Goal: Information Seeking & Learning: Learn about a topic

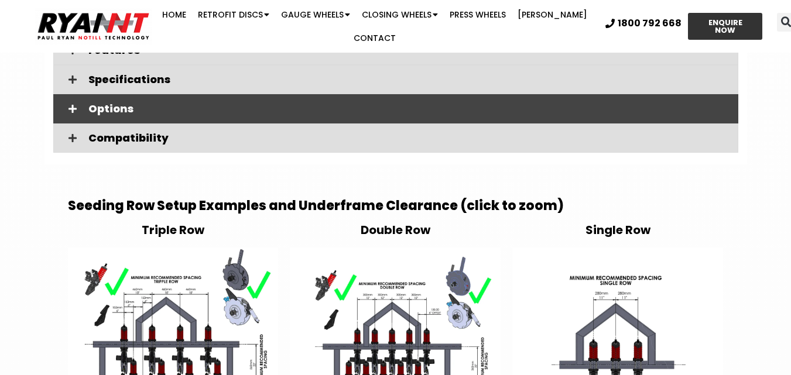
scroll to position [2021, 0]
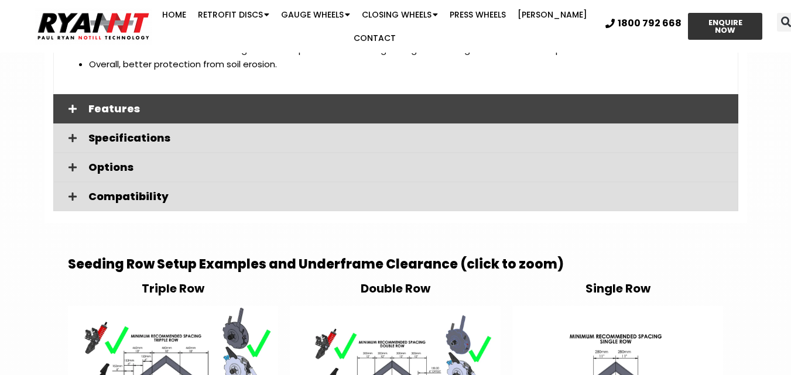
click at [102, 101] on div "Features" at bounding box center [395, 108] width 685 height 29
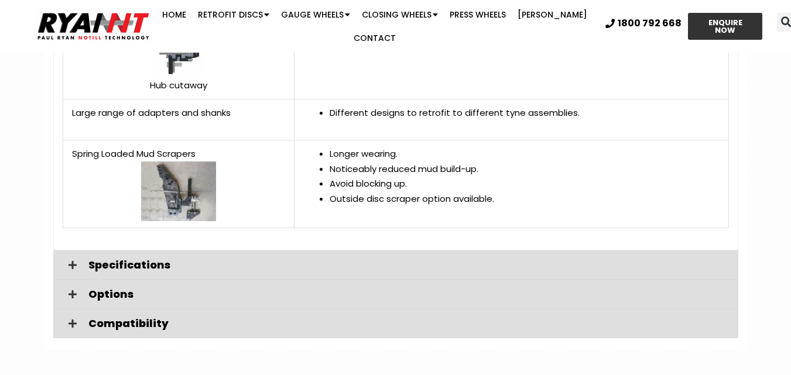
scroll to position [2724, 0]
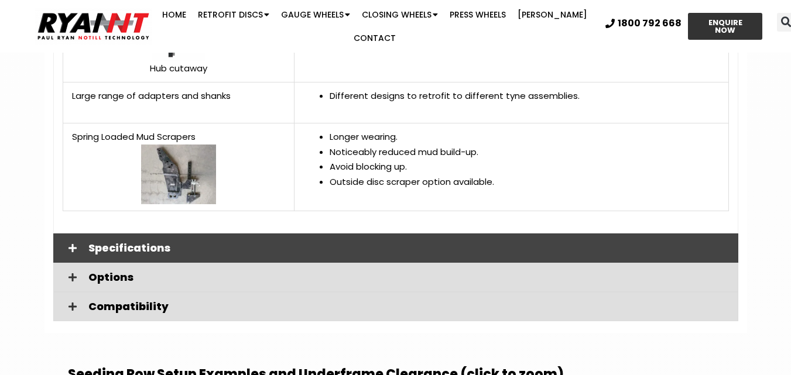
click at [155, 238] on div "Specifications" at bounding box center [395, 248] width 685 height 29
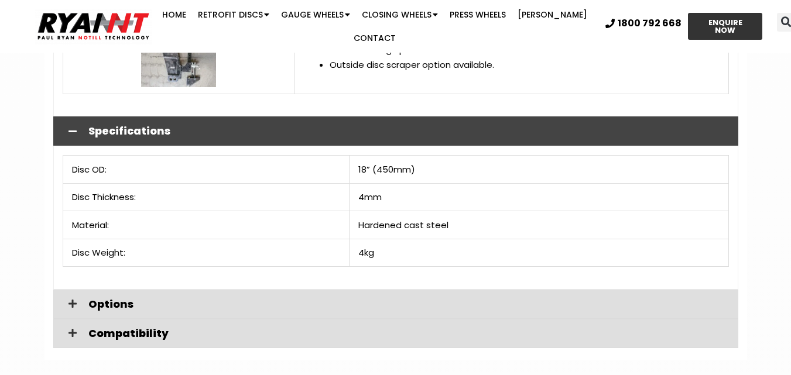
scroll to position [2900, 0]
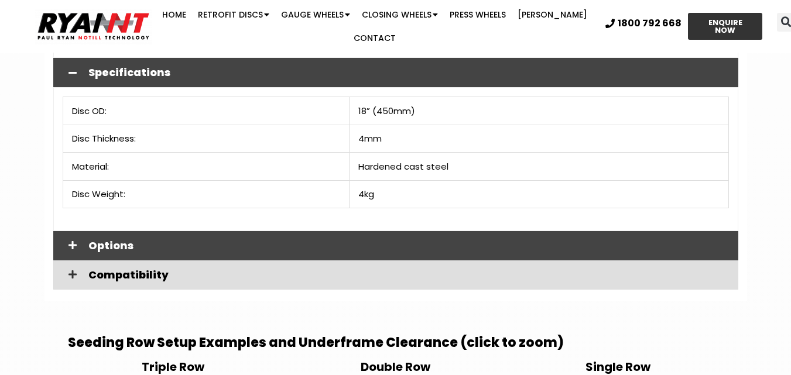
click at [115, 247] on span "Options" at bounding box center [408, 246] width 641 height 11
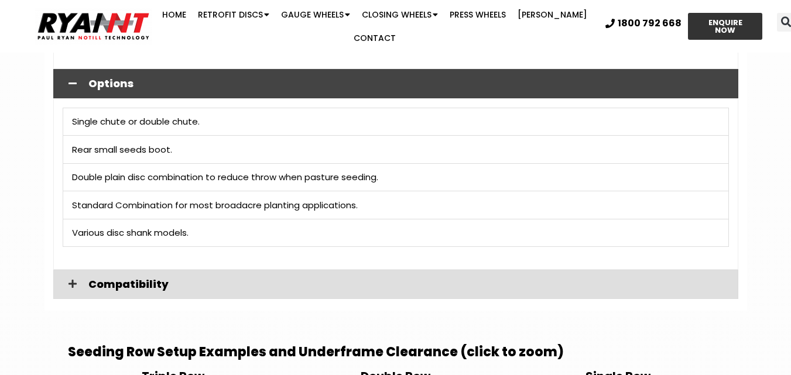
scroll to position [3075, 0]
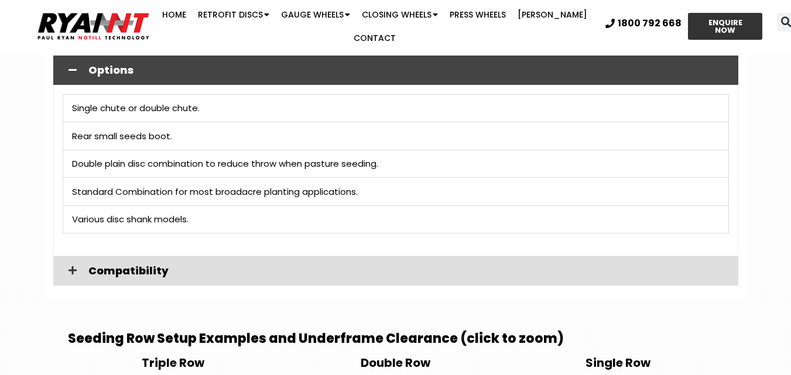
drag, startPoint x: 94, startPoint y: 264, endPoint x: 35, endPoint y: 199, distance: 88.7
click at [95, 266] on span "Compatibility" at bounding box center [408, 271] width 641 height 11
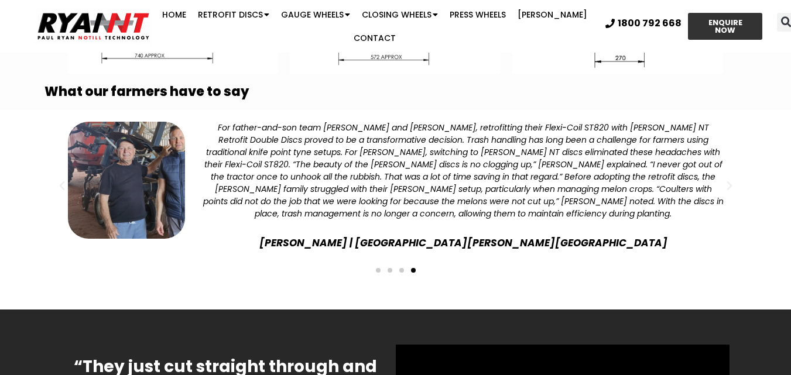
scroll to position [3895, 0]
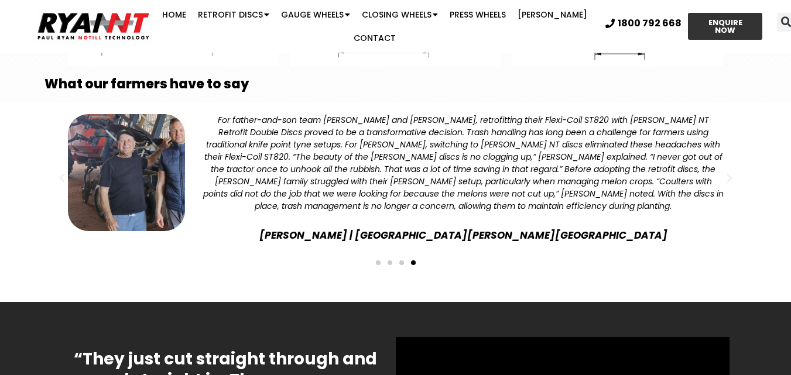
click at [380, 261] on span "Go to slide 1" at bounding box center [378, 263] width 5 height 5
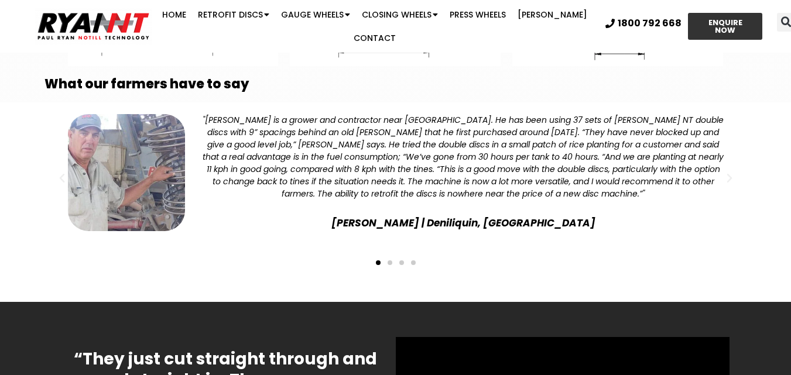
click at [390, 262] on span "Go to slide 2" at bounding box center [390, 263] width 5 height 5
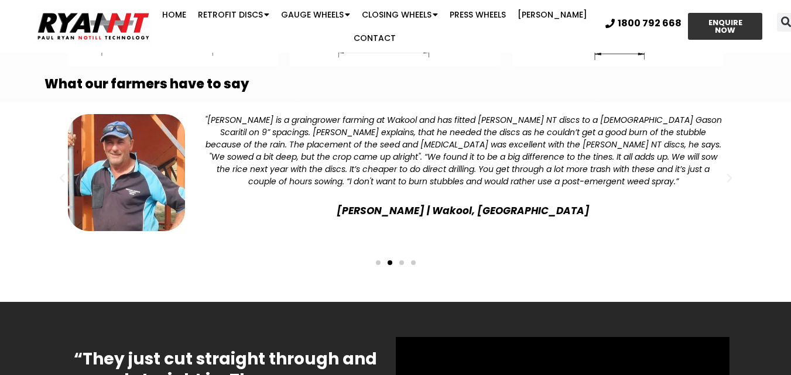
click at [403, 264] on span "Go to slide 3" at bounding box center [401, 263] width 5 height 5
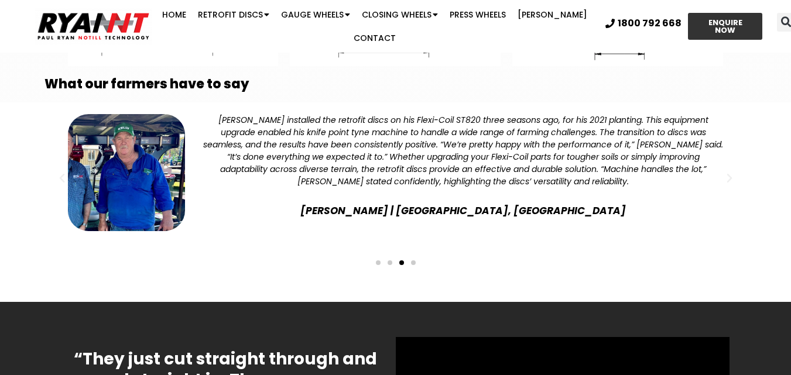
click at [413, 263] on span "Go to slide 4" at bounding box center [413, 263] width 5 height 5
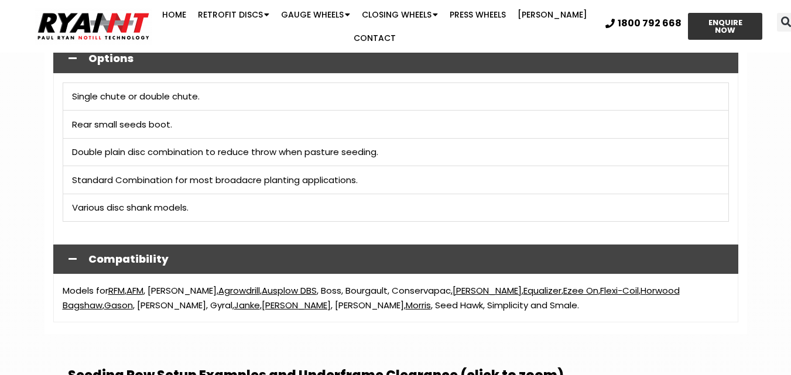
scroll to position [3075, 0]
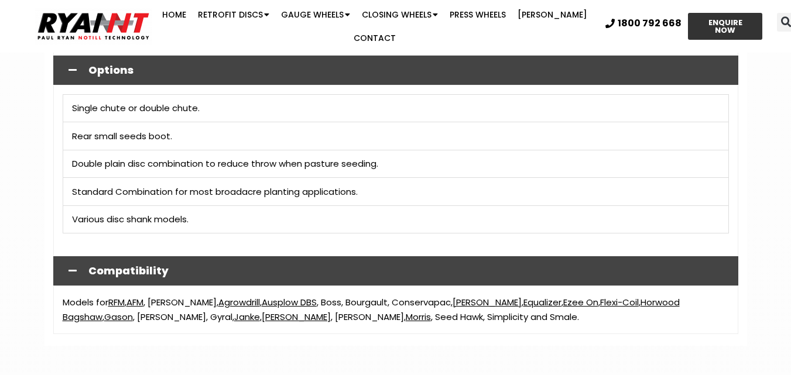
click at [234, 315] on link "Janke" at bounding box center [247, 317] width 26 height 12
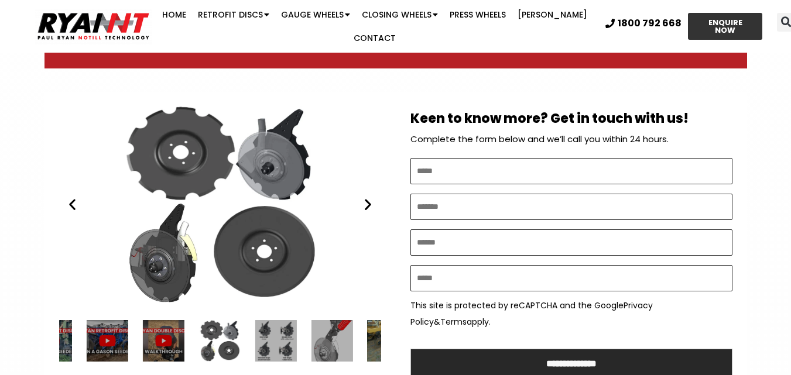
scroll to position [586, 0]
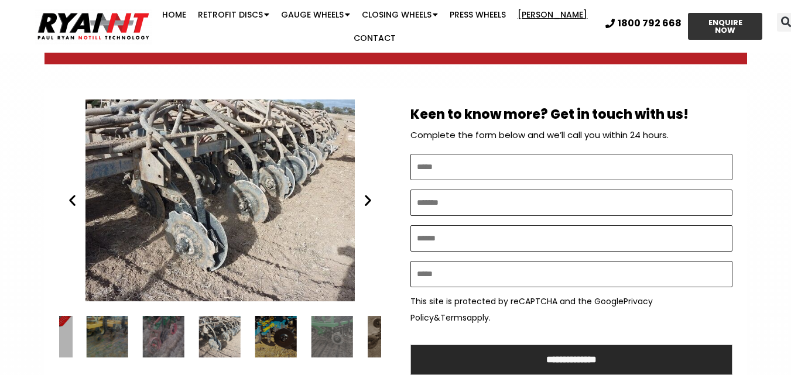
click at [536, 13] on link "[PERSON_NAME]" at bounding box center [552, 14] width 81 height 23
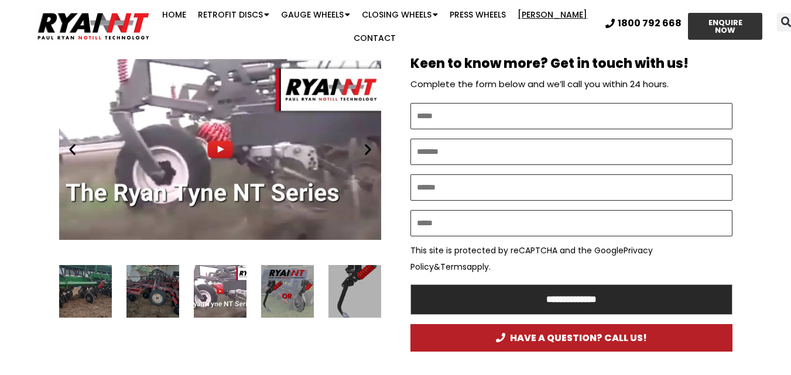
scroll to position [578, 0]
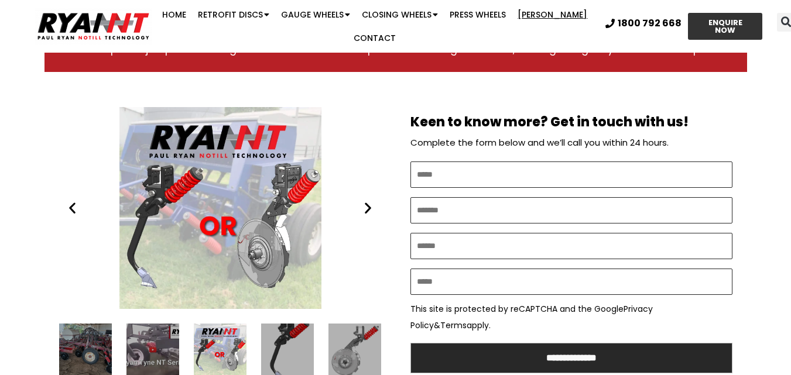
click at [367, 207] on icon "Next slide" at bounding box center [368, 208] width 15 height 15
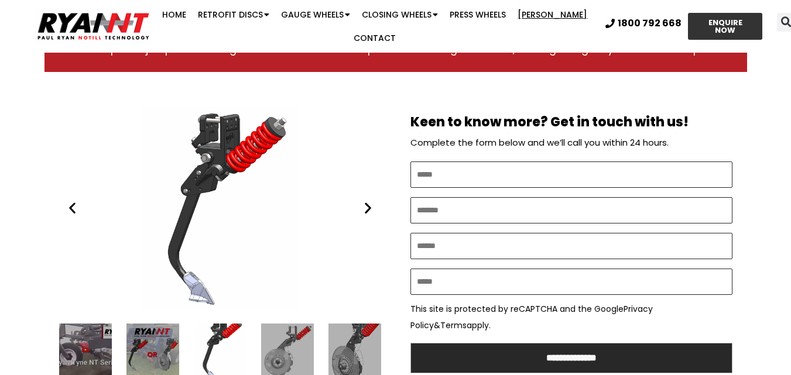
click at [367, 207] on icon "Next slide" at bounding box center [368, 208] width 15 height 15
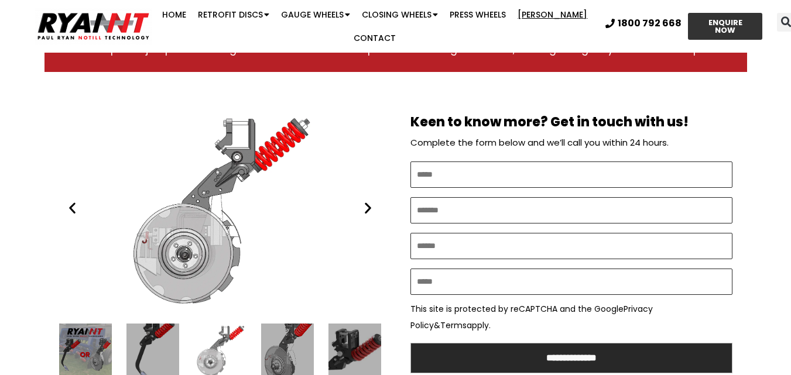
click at [366, 205] on icon "Next slide" at bounding box center [368, 208] width 15 height 15
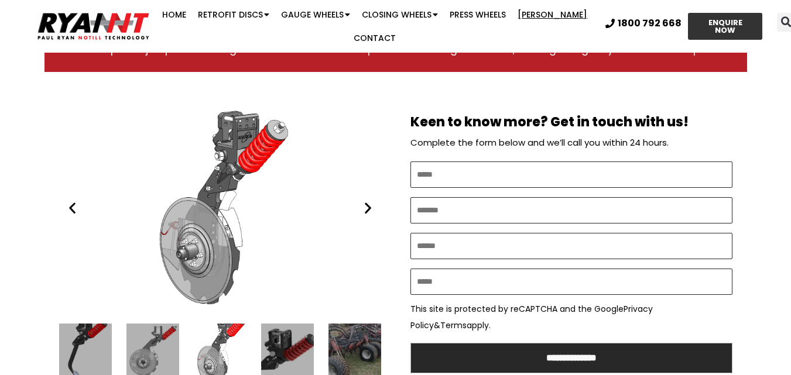
click at [366, 205] on icon "Next slide" at bounding box center [368, 208] width 15 height 15
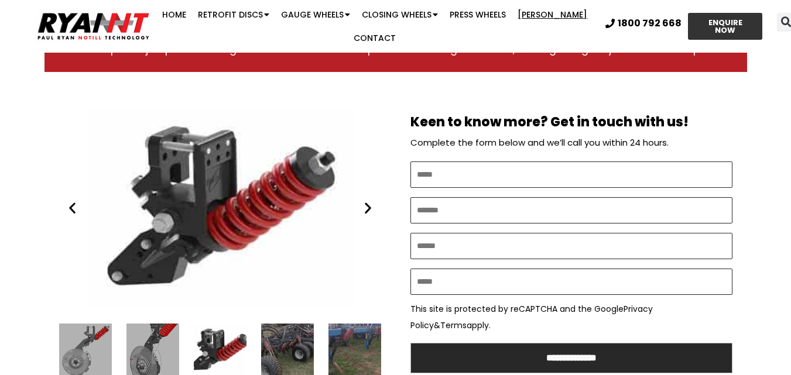
click at [365, 205] on icon "Next slide" at bounding box center [368, 208] width 15 height 15
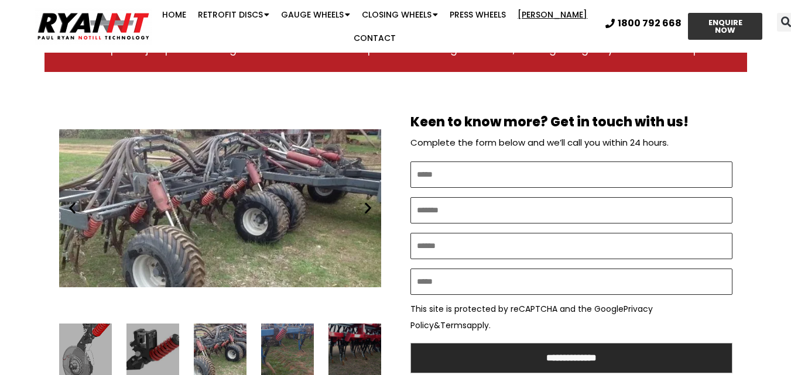
click at [366, 205] on icon "Next slide" at bounding box center [368, 208] width 15 height 15
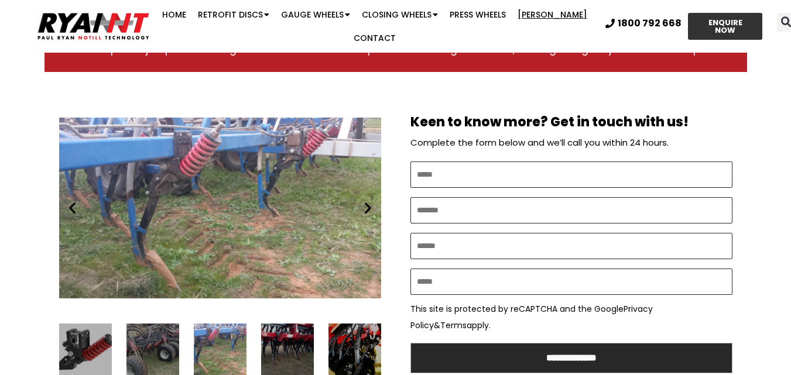
click at [366, 205] on icon "Next slide" at bounding box center [368, 208] width 15 height 15
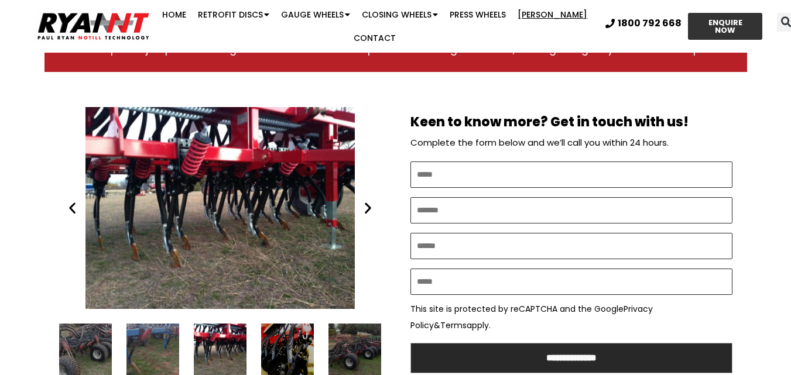
click at [366, 205] on icon "Next slide" at bounding box center [368, 208] width 15 height 15
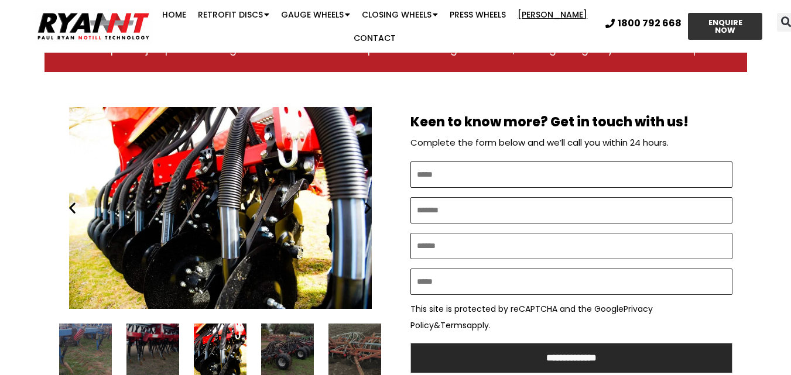
click at [366, 205] on icon "Next slide" at bounding box center [368, 208] width 15 height 15
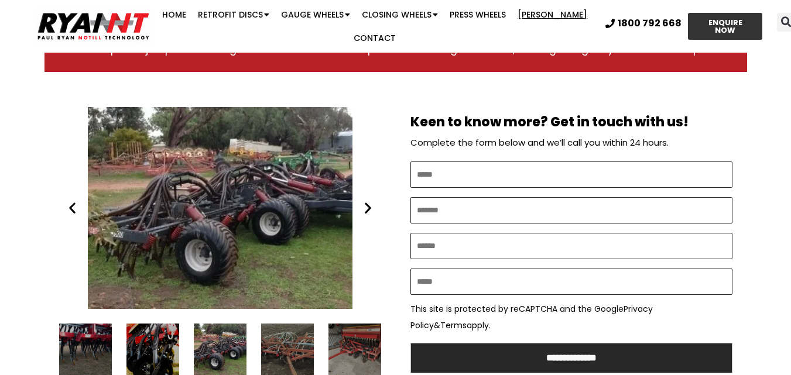
click at [71, 207] on icon "Previous slide" at bounding box center [72, 208] width 15 height 15
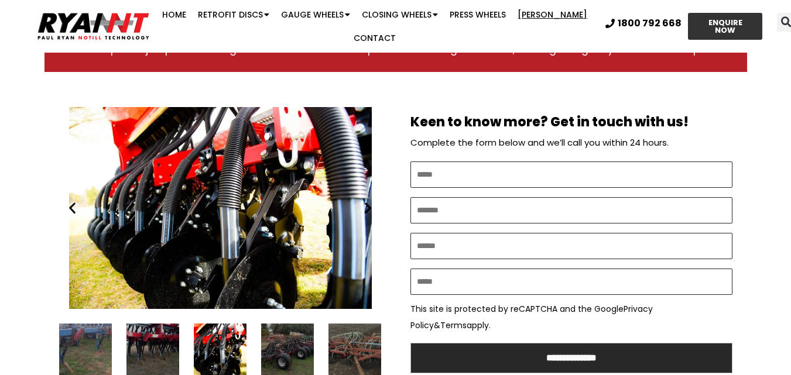
click at [367, 209] on icon "Next slide" at bounding box center [368, 208] width 15 height 15
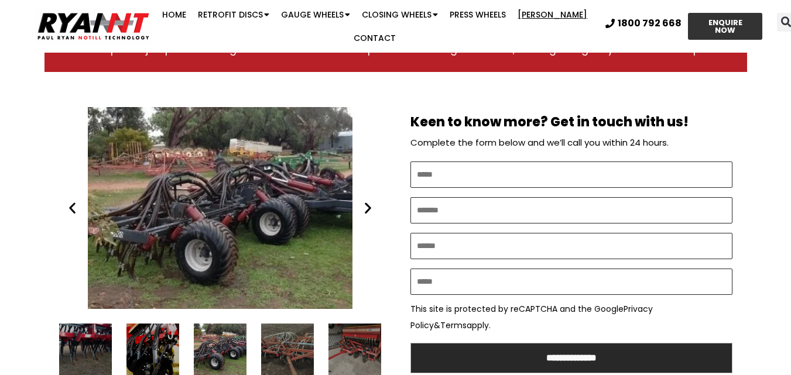
click at [367, 209] on icon "Next slide" at bounding box center [368, 208] width 15 height 15
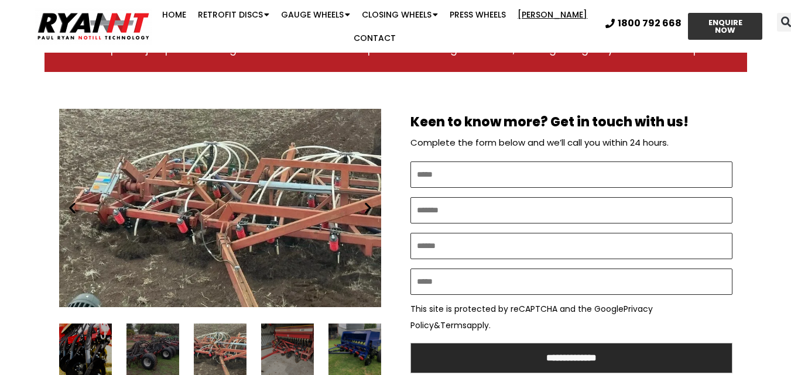
click at [367, 207] on icon "Next slide" at bounding box center [368, 208] width 15 height 15
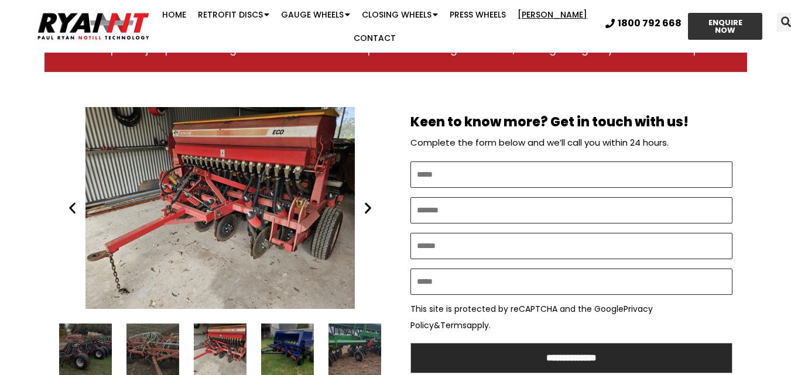
click at [364, 203] on icon "Next slide" at bounding box center [368, 208] width 15 height 15
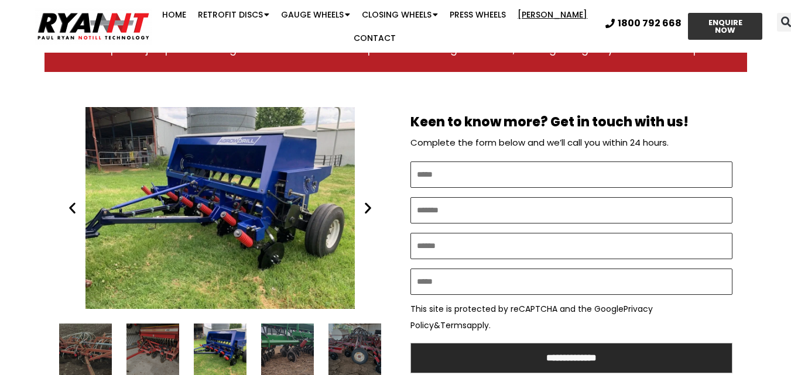
click at [364, 203] on icon "Next slide" at bounding box center [368, 208] width 15 height 15
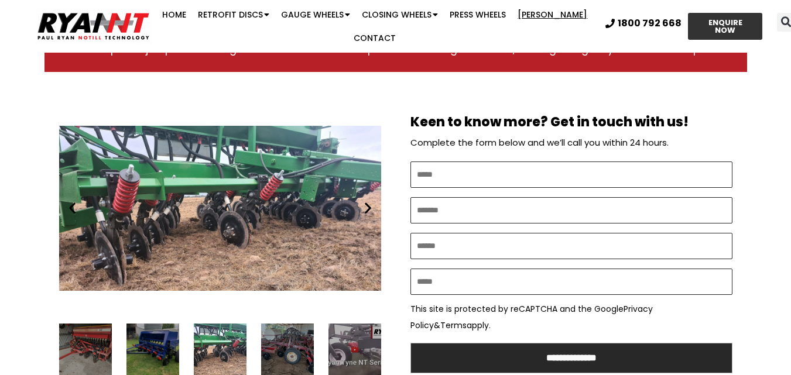
click at [366, 206] on icon "Next slide" at bounding box center [368, 208] width 15 height 15
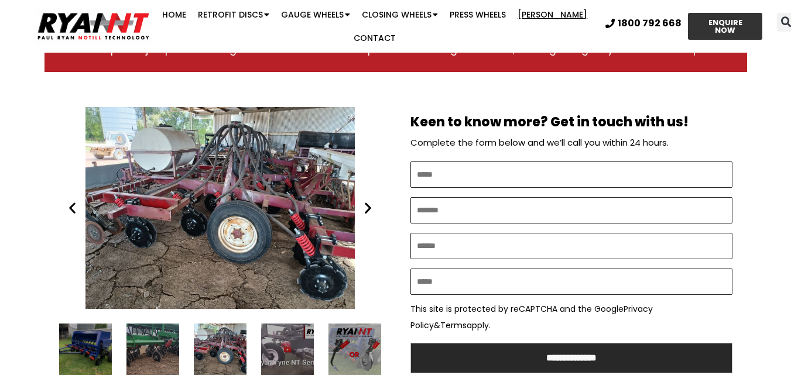
click at [366, 206] on icon "Next slide" at bounding box center [368, 208] width 15 height 15
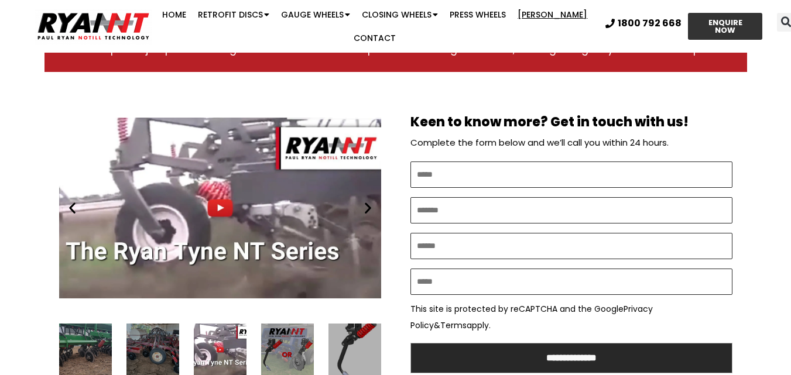
click at [366, 206] on icon "Next slide" at bounding box center [368, 208] width 15 height 15
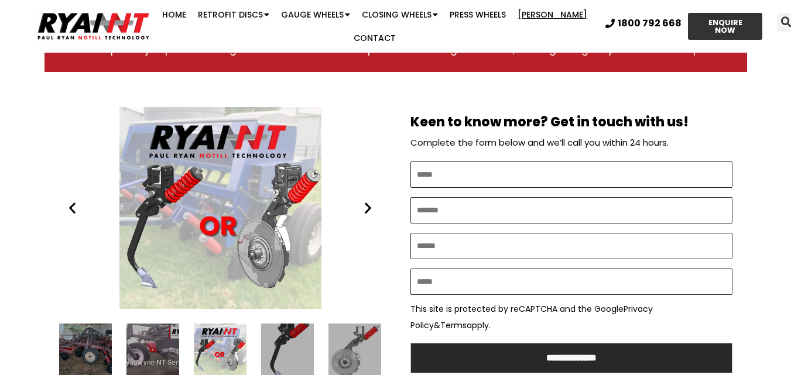
click at [366, 206] on icon "Next slide" at bounding box center [368, 208] width 15 height 15
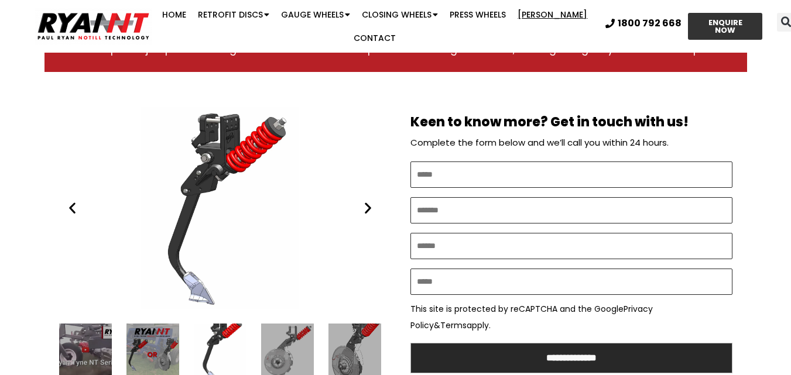
click at [366, 206] on icon "Next slide" at bounding box center [368, 208] width 15 height 15
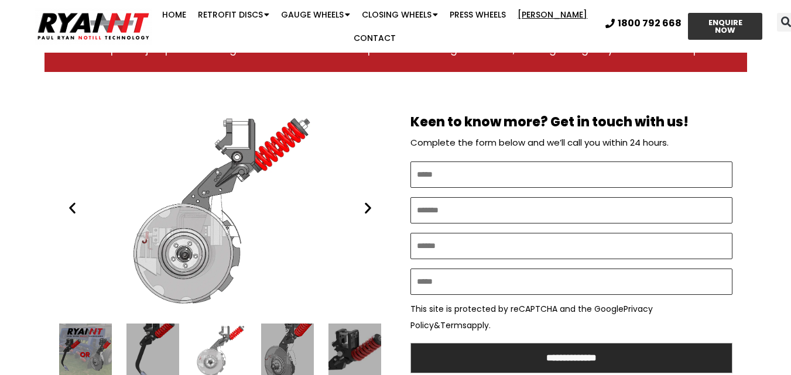
click at [366, 206] on icon "Next slide" at bounding box center [368, 208] width 15 height 15
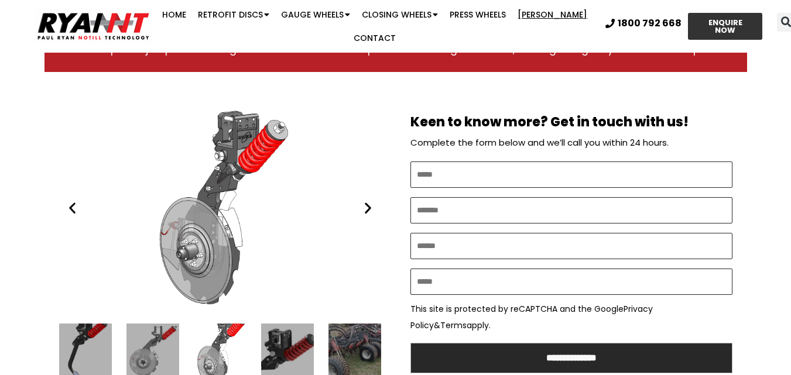
click at [366, 206] on icon "Next slide" at bounding box center [368, 208] width 15 height 15
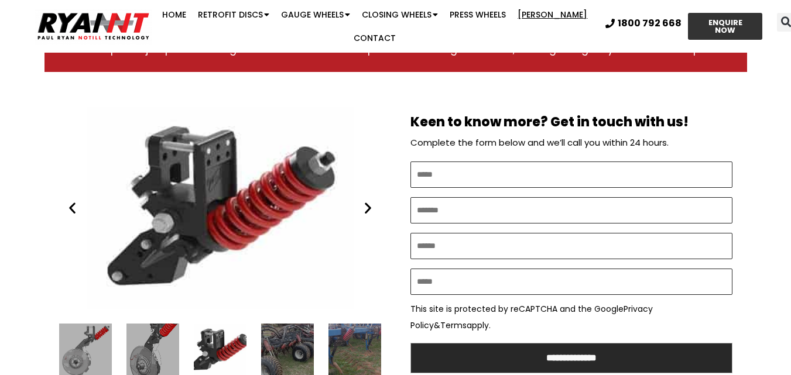
click at [365, 203] on icon "Next slide" at bounding box center [368, 208] width 15 height 15
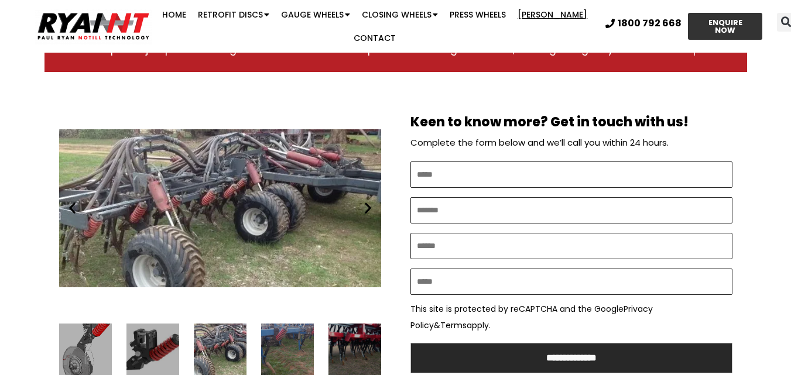
click at [70, 205] on icon "Previous slide" at bounding box center [72, 208] width 15 height 15
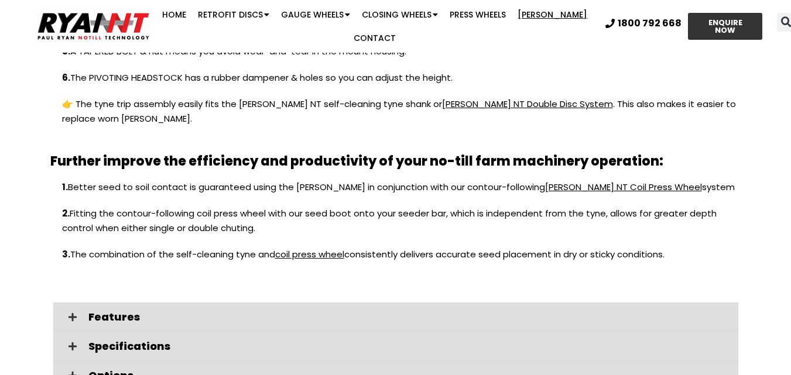
scroll to position [1339, 0]
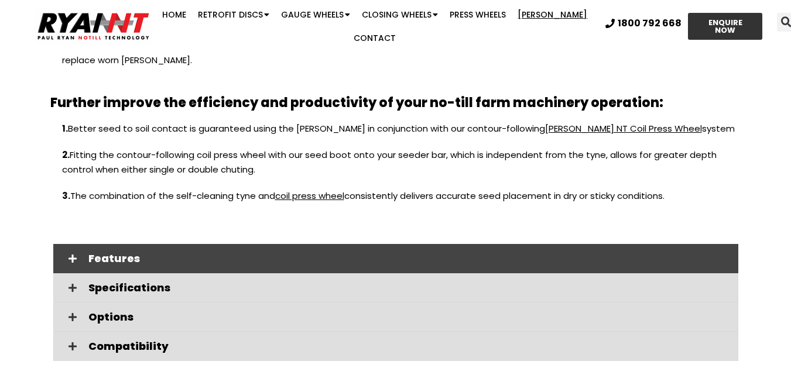
click at [80, 254] on span at bounding box center [73, 259] width 20 height 10
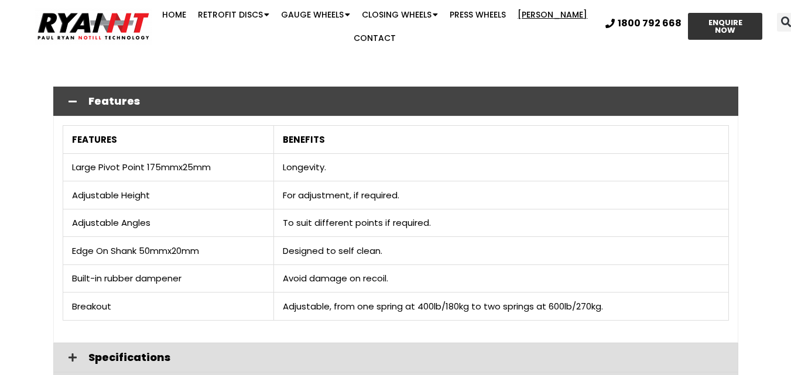
scroll to position [1515, 0]
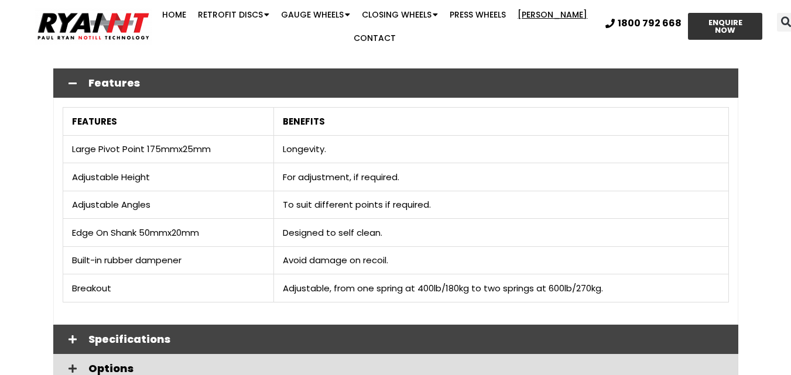
click at [117, 334] on span "Specifications" at bounding box center [408, 339] width 641 height 11
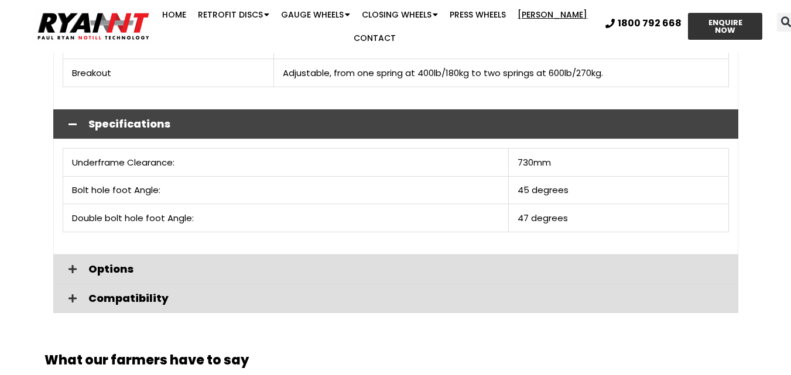
scroll to position [1749, 0]
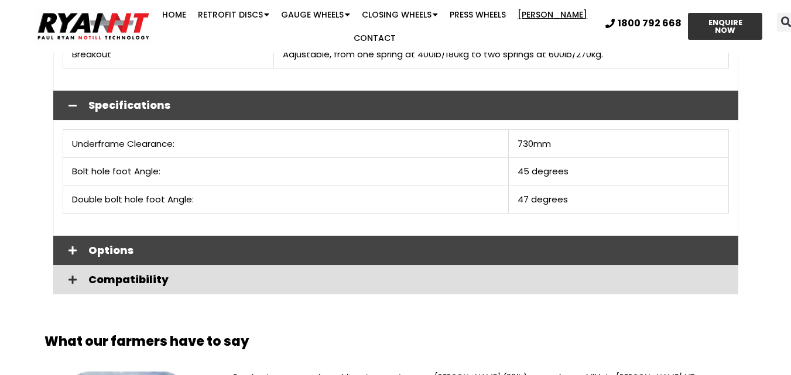
drag, startPoint x: 136, startPoint y: 237, endPoint x: 130, endPoint y: 237, distance: 5.9
click at [135, 245] on span "Options" at bounding box center [408, 250] width 641 height 11
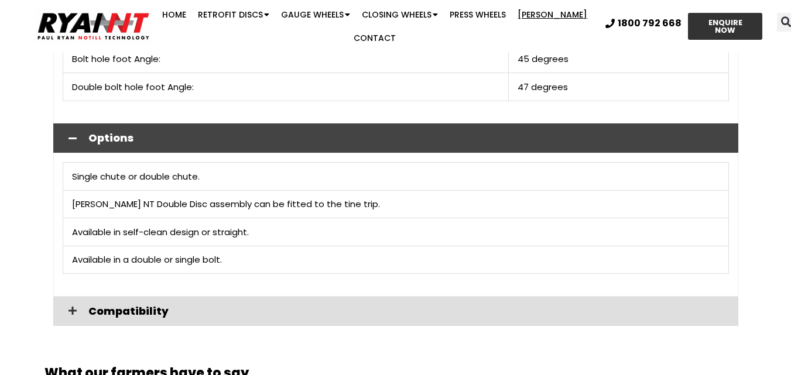
scroll to position [1867, 0]
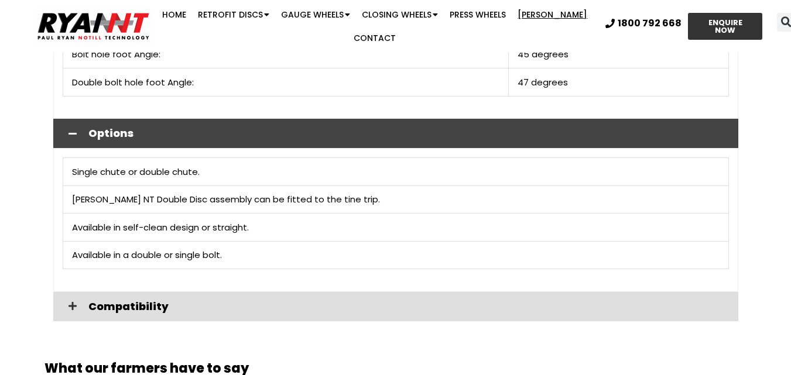
drag, startPoint x: 114, startPoint y: 286, endPoint x: 70, endPoint y: 266, distance: 48.0
click at [114, 302] on span "Compatibility" at bounding box center [408, 307] width 641 height 11
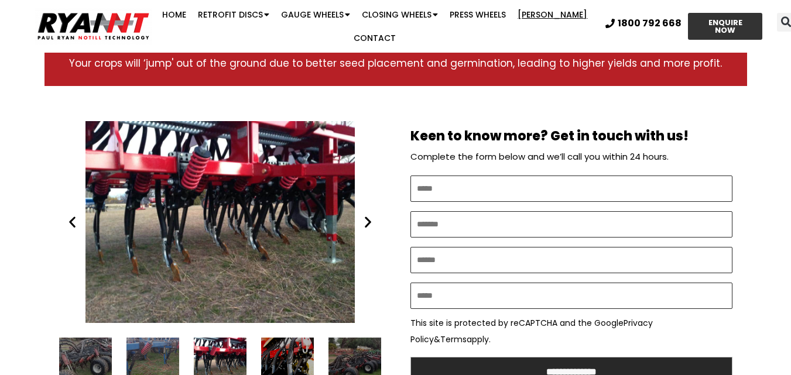
scroll to position [578, 0]
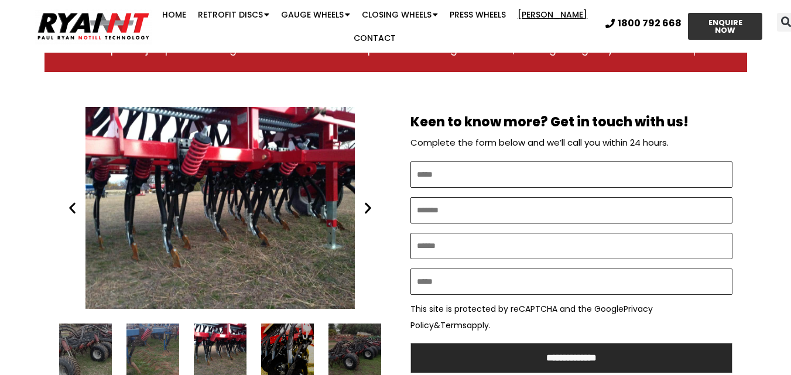
click at [73, 209] on icon "Previous slide" at bounding box center [72, 208] width 15 height 15
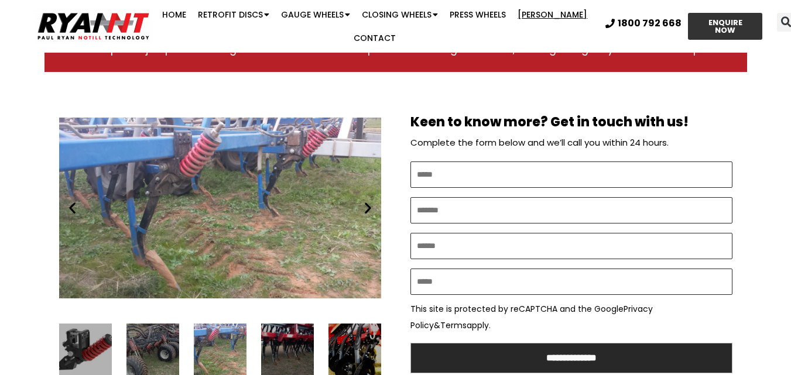
click at [74, 208] on icon "Previous slide" at bounding box center [72, 208] width 15 height 15
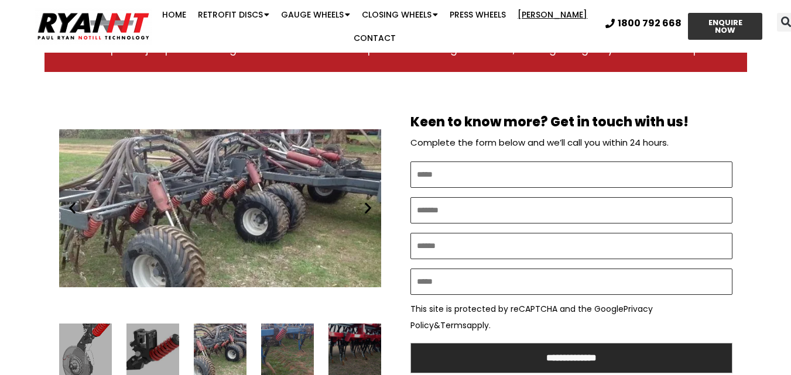
click at [74, 208] on icon "Previous slide" at bounding box center [72, 208] width 15 height 15
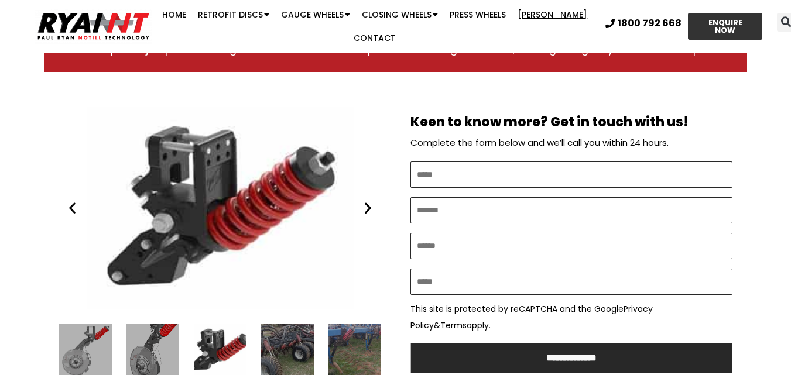
click at [46, 180] on div "Play Play Play" at bounding box center [220, 252] width 351 height 315
click at [68, 203] on icon "Previous slide" at bounding box center [72, 208] width 15 height 15
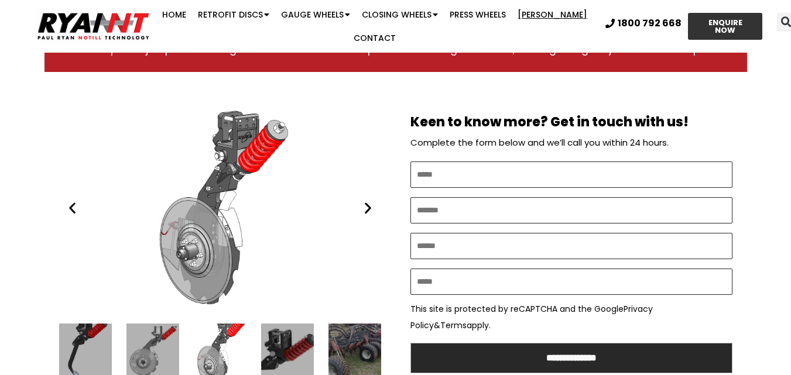
click at [367, 206] on icon "Next slide" at bounding box center [368, 208] width 15 height 15
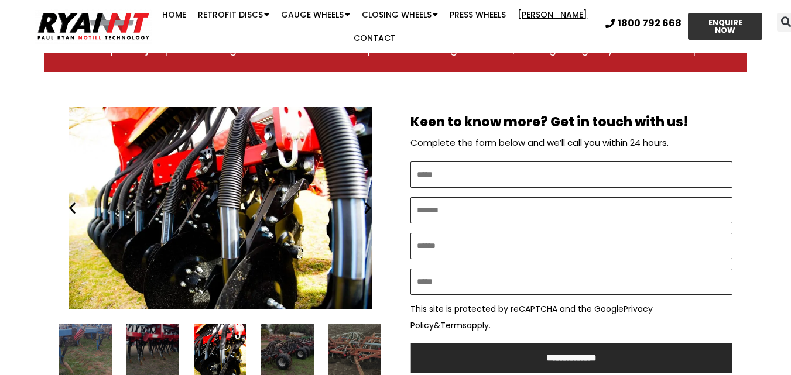
click at [74, 209] on icon "Previous slide" at bounding box center [72, 208] width 15 height 15
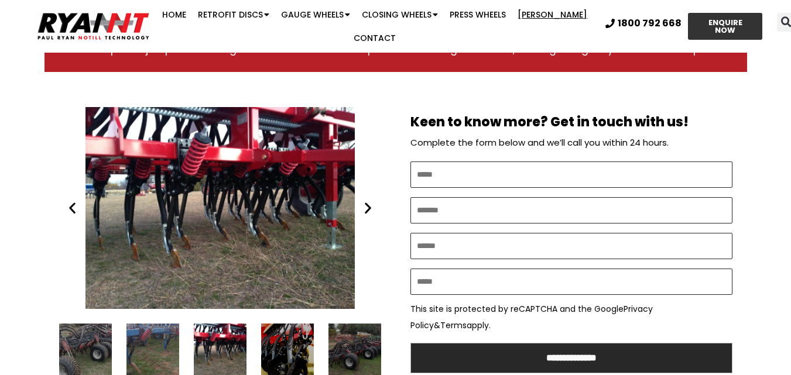
click at [74, 209] on icon "Previous slide" at bounding box center [72, 208] width 15 height 15
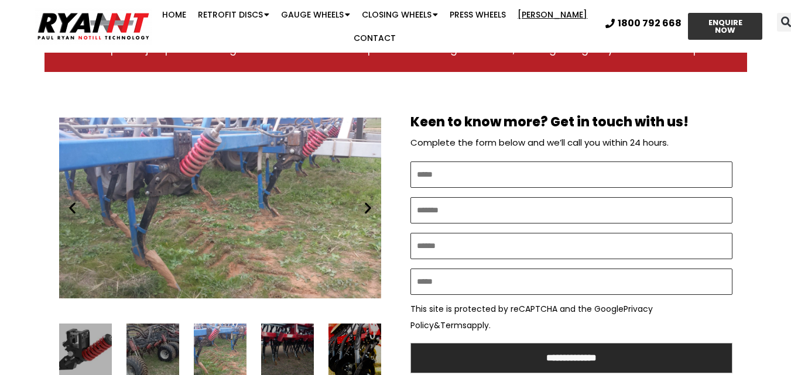
click at [74, 209] on icon "Previous slide" at bounding box center [72, 208] width 15 height 15
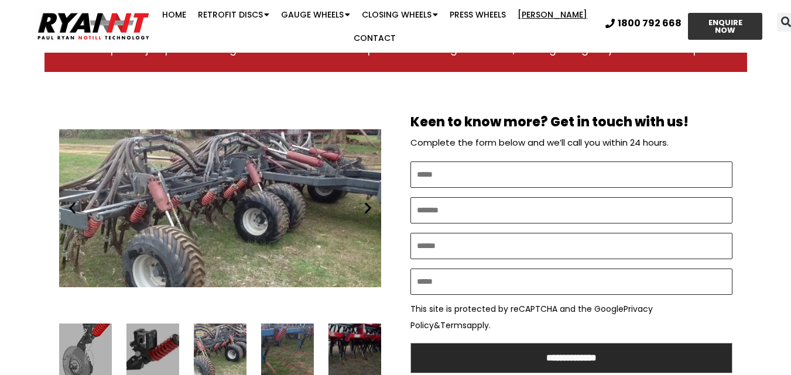
click at [74, 209] on icon "Previous slide" at bounding box center [72, 208] width 15 height 15
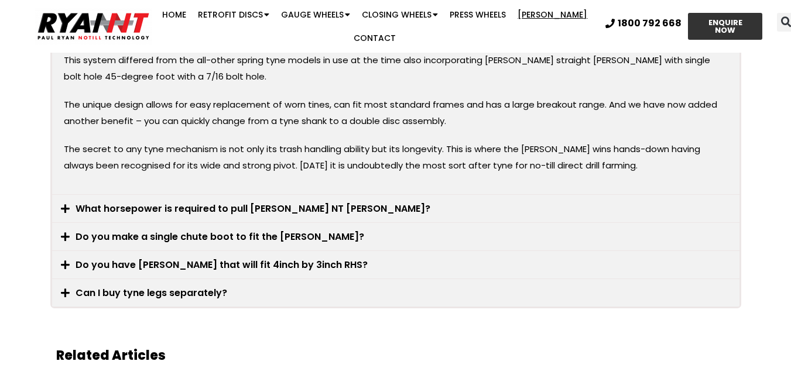
scroll to position [2745, 0]
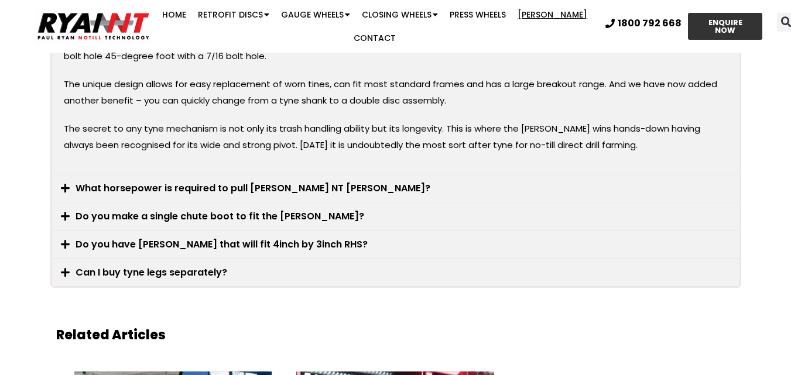
click at [123, 182] on link "What horsepower is required to pull RYAN NT tynes?" at bounding box center [253, 188] width 355 height 13
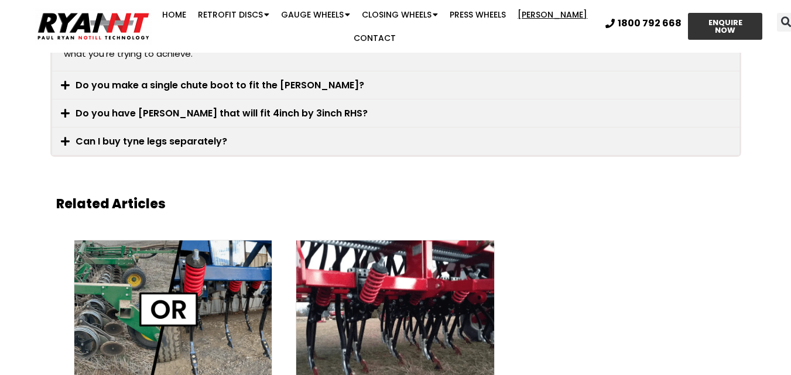
scroll to position [2511, 0]
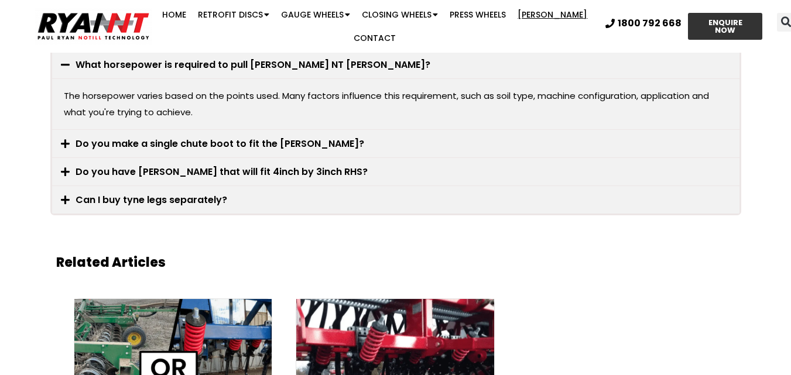
click at [106, 137] on link "Do you make a single chute boot to fit the Ryan Tyne?" at bounding box center [220, 143] width 289 height 13
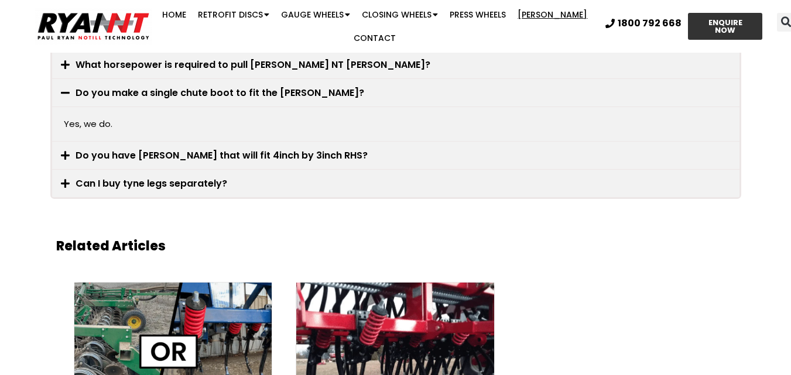
click at [100, 149] on link "Do you have tynes that will fit 4inch by 3inch RHS?" at bounding box center [222, 155] width 292 height 13
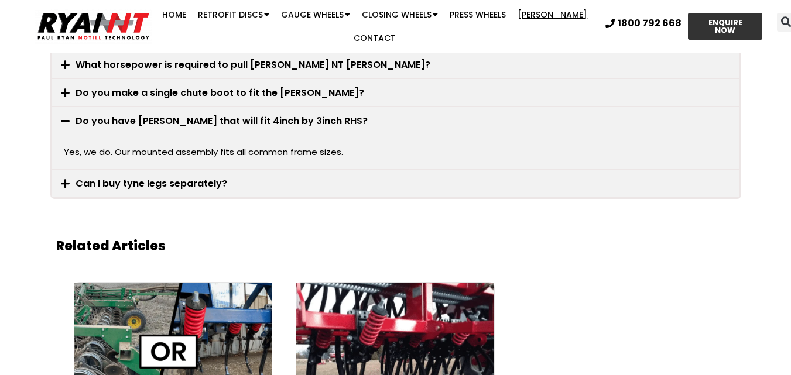
click at [89, 177] on link "Can I buy tyne legs separately?" at bounding box center [152, 183] width 152 height 13
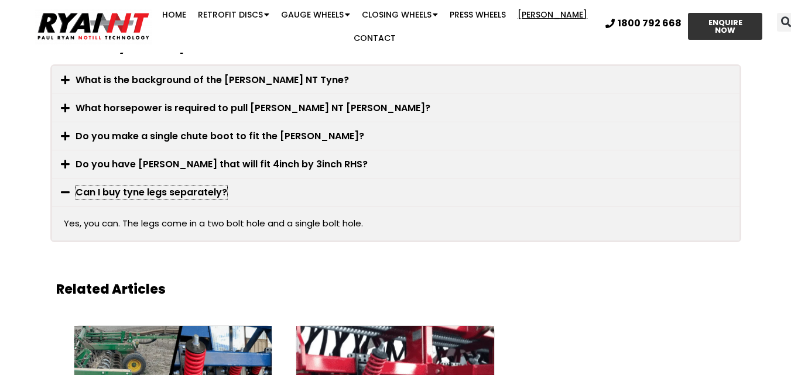
scroll to position [2394, 0]
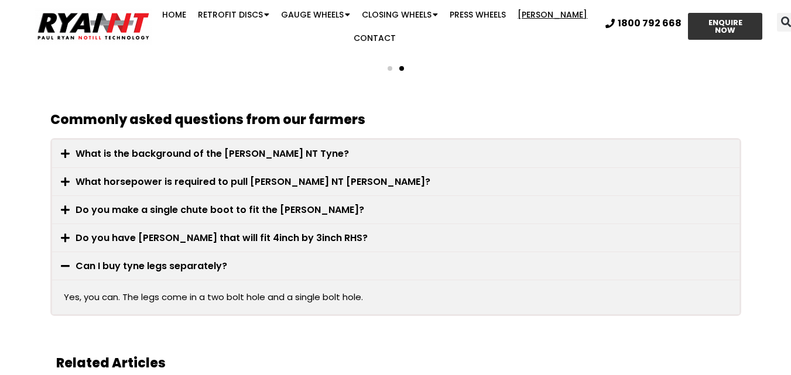
click at [160, 231] on link "Do you have tynes that will fit 4inch by 3inch RHS?" at bounding box center [222, 237] width 292 height 13
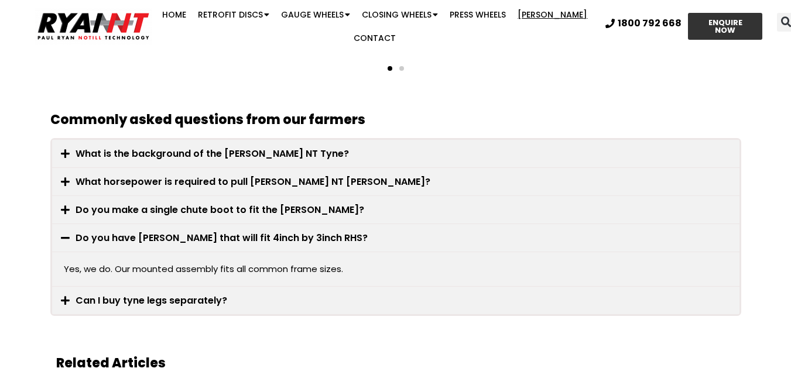
click at [120, 294] on link "Can I buy tyne legs separately?" at bounding box center [152, 300] width 152 height 13
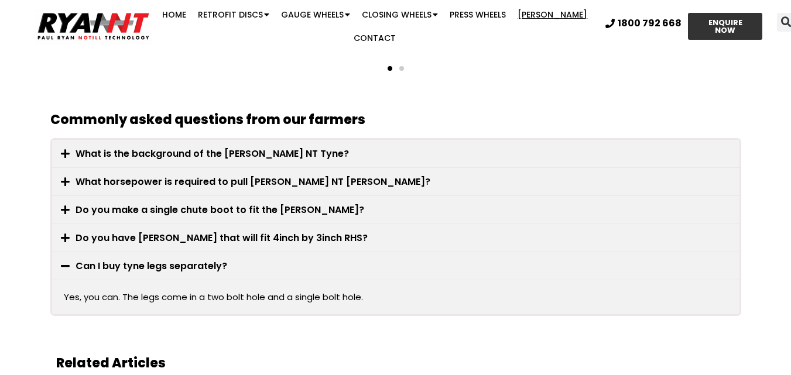
click at [111, 231] on link "Do you have tynes that will fit 4inch by 3inch RHS?" at bounding box center [222, 237] width 292 height 13
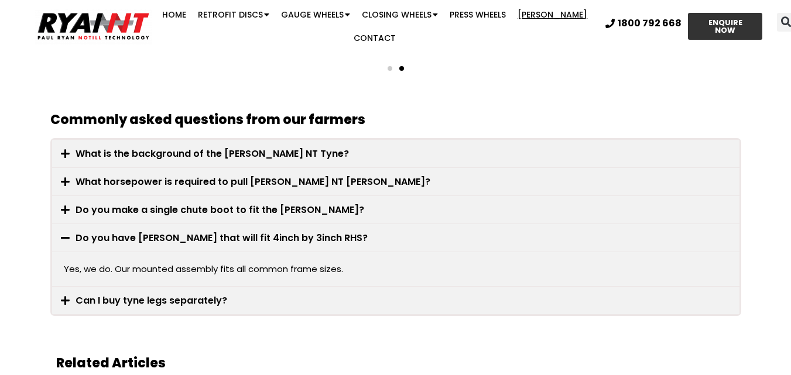
click at [123, 203] on link "Do you make a single chute boot to fit the Ryan Tyne?" at bounding box center [220, 209] width 289 height 13
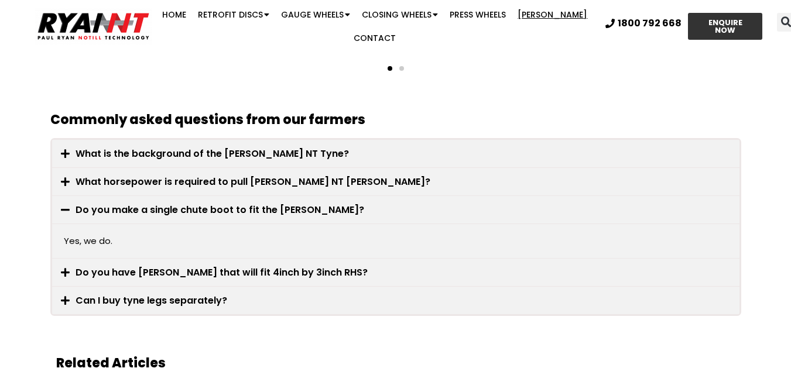
click at [126, 175] on link "What horsepower is required to pull RYAN NT tynes?" at bounding box center [253, 181] width 355 height 13
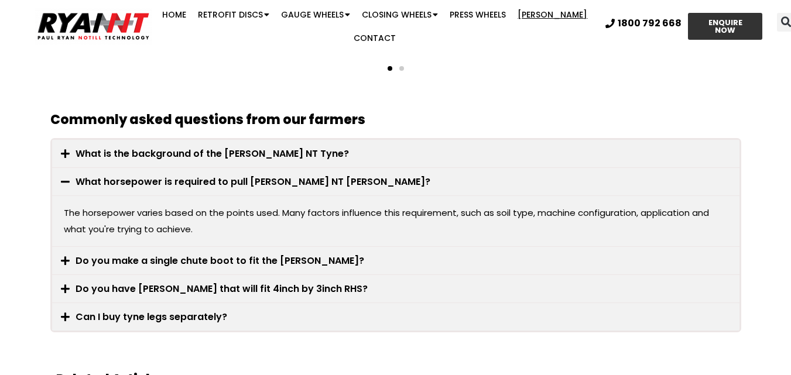
click at [137, 147] on link "What is the background of the RYAN NT Tyne?" at bounding box center [213, 153] width 274 height 13
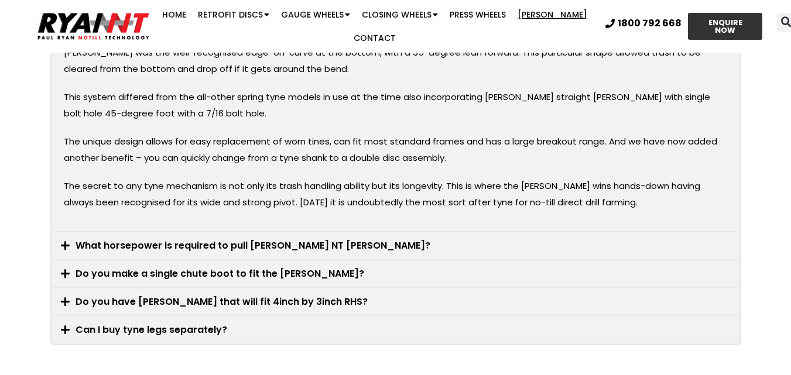
scroll to position [2745, 0]
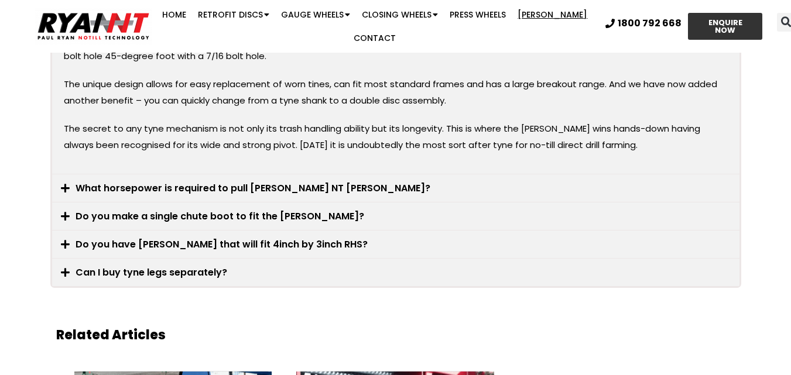
click at [155, 238] on link "Do you have tynes that will fit 4inch by 3inch RHS?" at bounding box center [222, 244] width 292 height 13
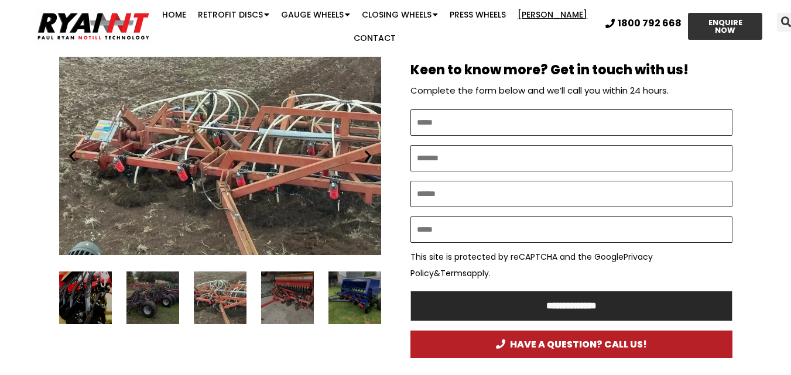
scroll to position [637, 0]
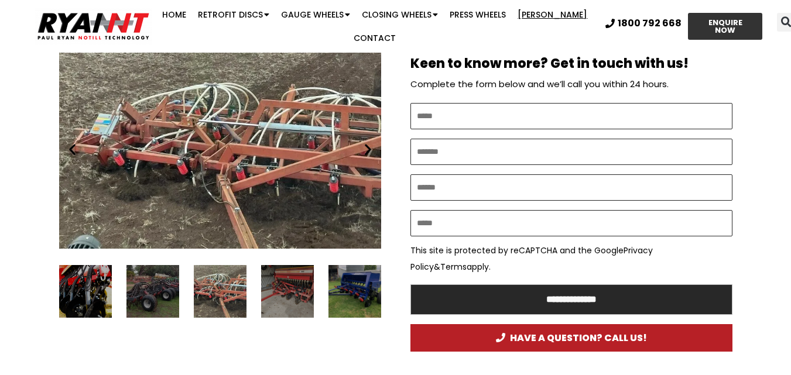
click at [364, 146] on icon "Next slide" at bounding box center [368, 149] width 15 height 15
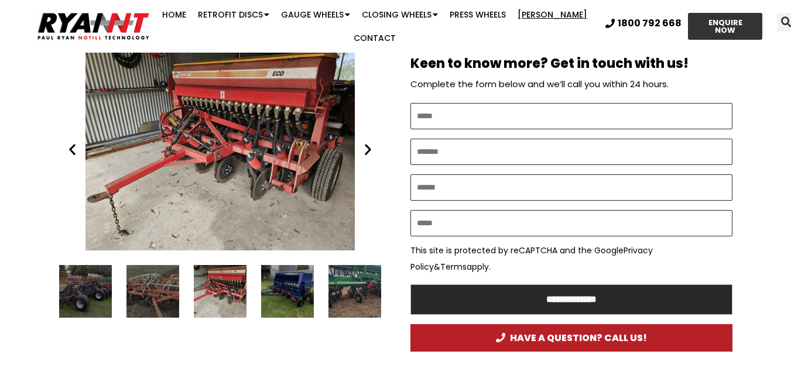
click at [364, 146] on icon "Next slide" at bounding box center [368, 149] width 15 height 15
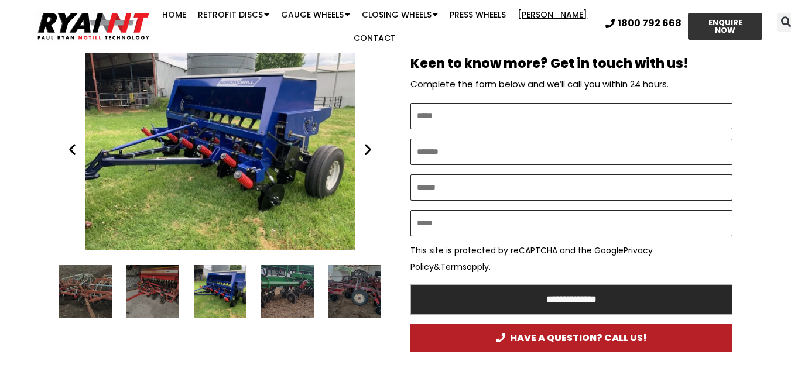
click at [364, 146] on icon "Next slide" at bounding box center [368, 149] width 15 height 15
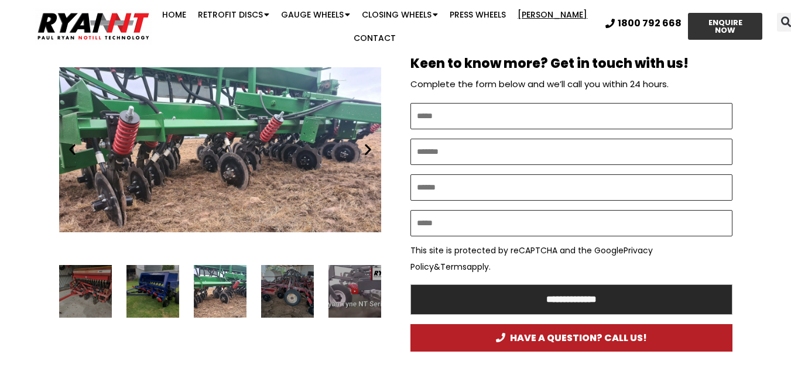
click at [364, 146] on icon "Next slide" at bounding box center [368, 149] width 15 height 15
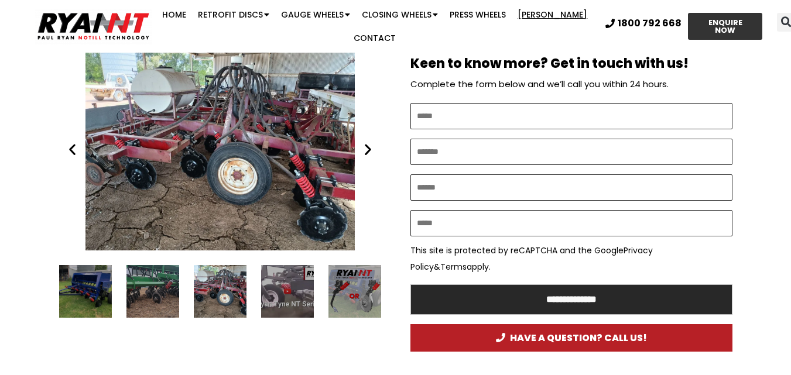
click at [364, 146] on icon "Next slide" at bounding box center [368, 149] width 15 height 15
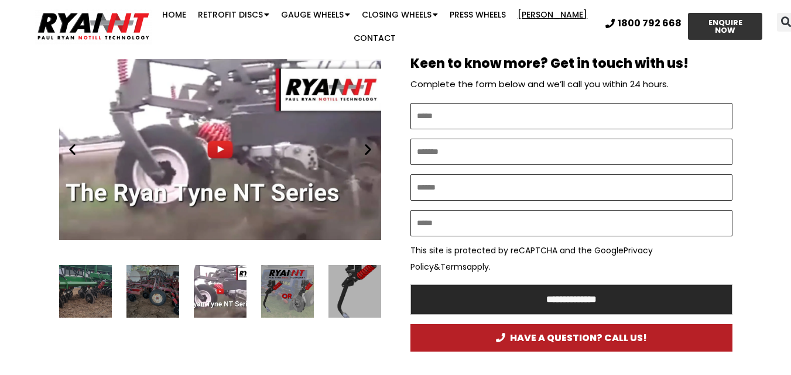
click at [364, 146] on icon "Next slide" at bounding box center [368, 149] width 15 height 15
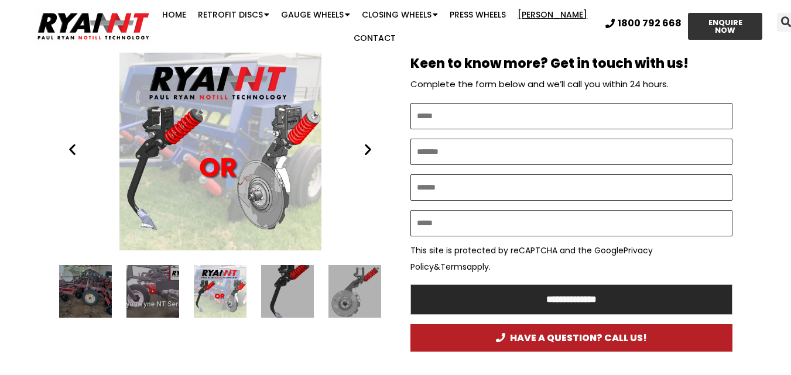
click at [364, 146] on icon "Next slide" at bounding box center [368, 149] width 15 height 15
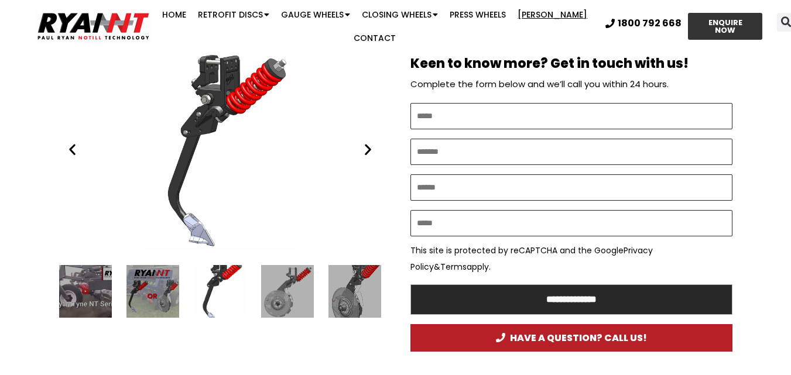
click at [364, 146] on icon "Next slide" at bounding box center [368, 149] width 15 height 15
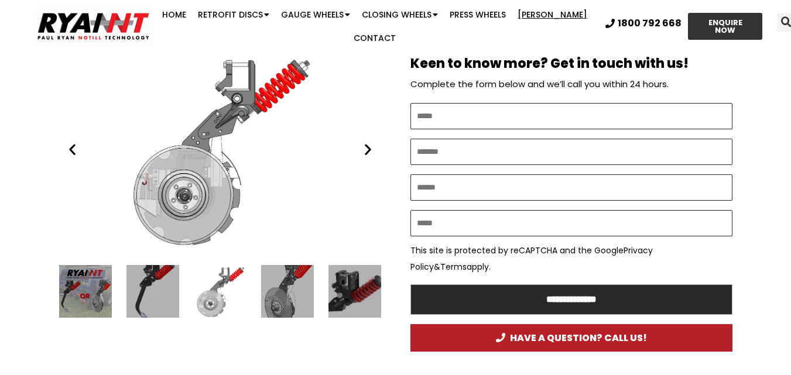
click at [364, 146] on icon "Next slide" at bounding box center [368, 149] width 15 height 15
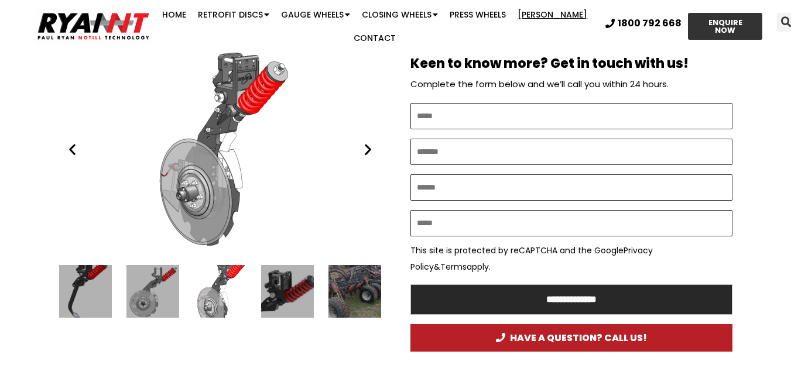
click at [364, 146] on icon "Next slide" at bounding box center [368, 149] width 15 height 15
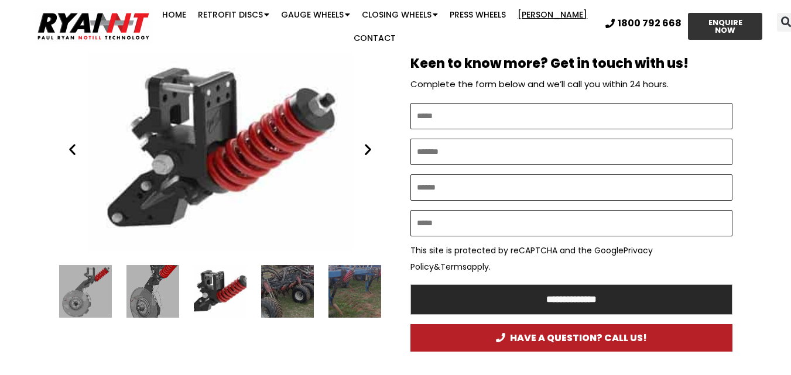
click at [364, 146] on icon "Next slide" at bounding box center [368, 149] width 15 height 15
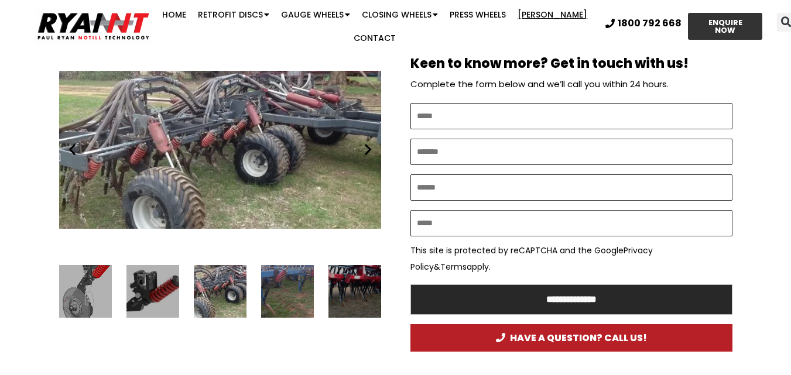
click at [364, 146] on icon "Next slide" at bounding box center [368, 149] width 15 height 15
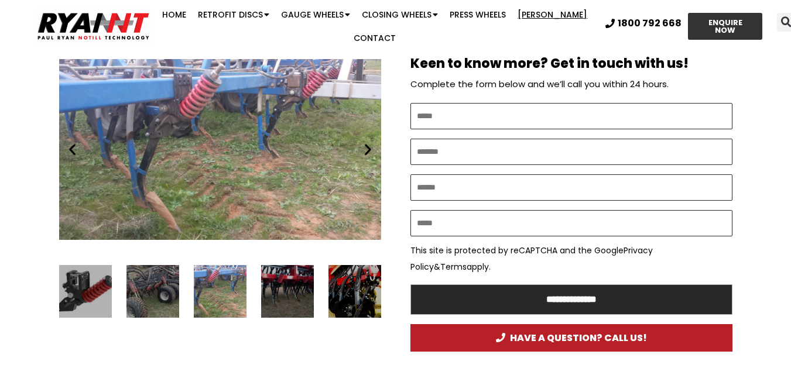
click at [364, 146] on icon "Next slide" at bounding box center [368, 149] width 15 height 15
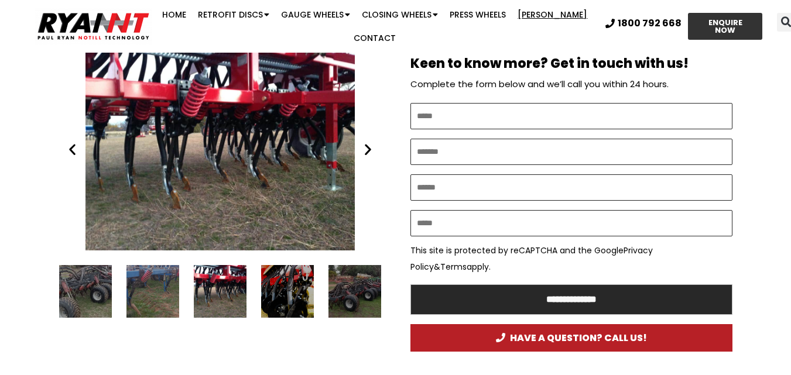
click at [364, 146] on icon "Next slide" at bounding box center [368, 149] width 15 height 15
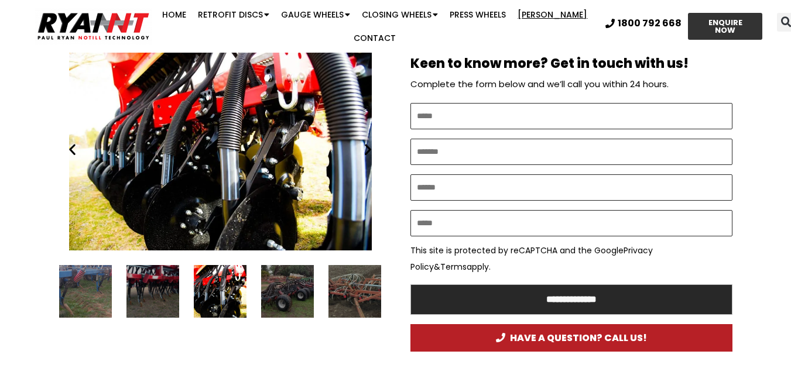
click at [364, 146] on icon "Next slide" at bounding box center [368, 149] width 15 height 15
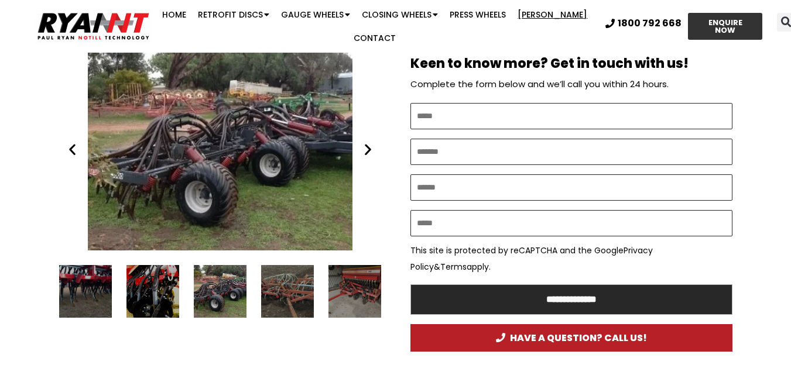
click at [364, 146] on icon "Next slide" at bounding box center [368, 149] width 15 height 15
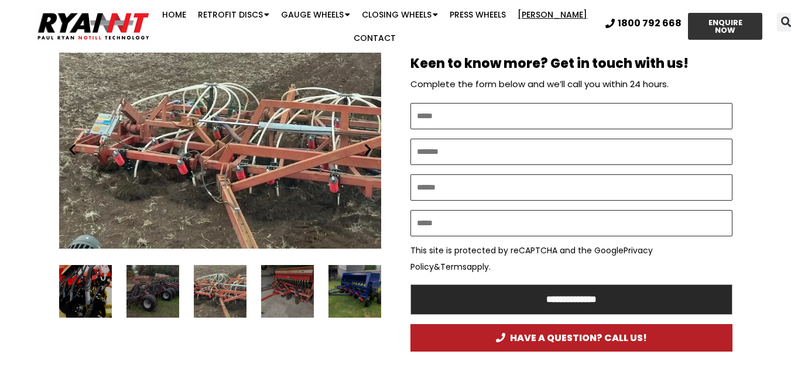
click at [364, 146] on icon "Next slide" at bounding box center [368, 149] width 15 height 15
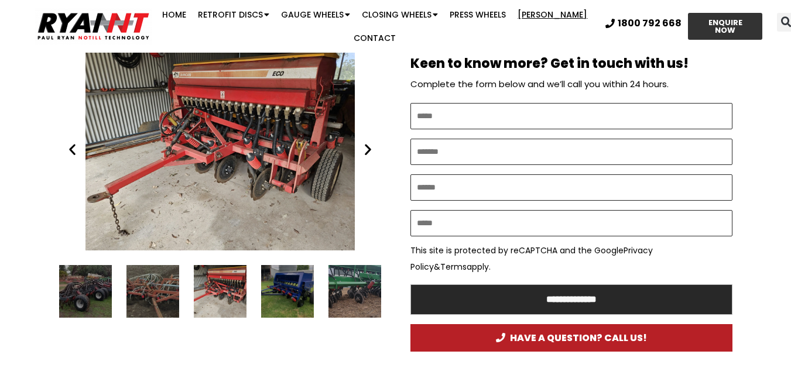
click at [364, 146] on icon "Next slide" at bounding box center [368, 149] width 15 height 15
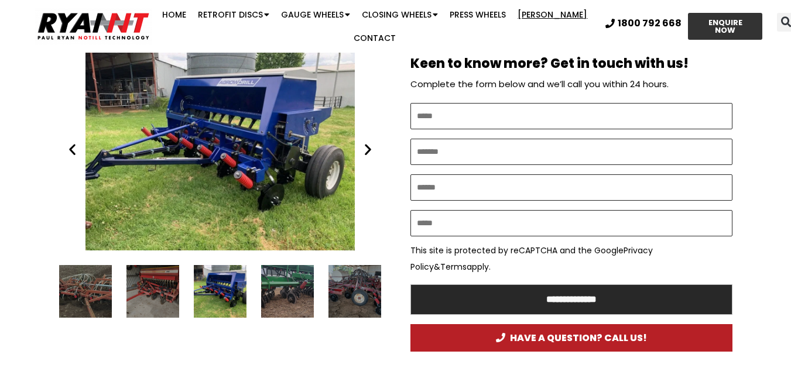
click at [364, 146] on icon "Next slide" at bounding box center [368, 149] width 15 height 15
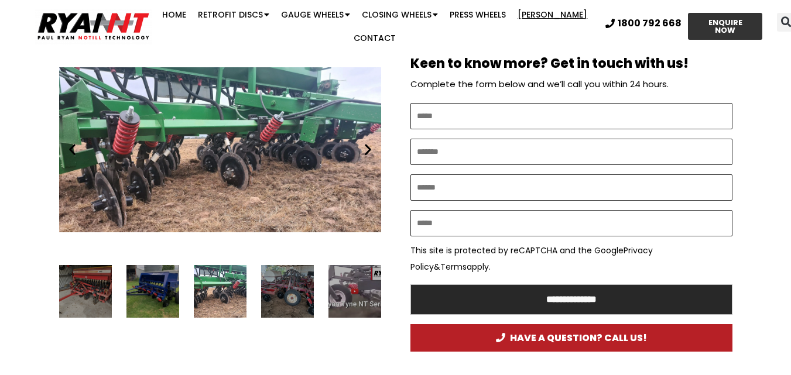
click at [364, 146] on icon "Next slide" at bounding box center [368, 149] width 15 height 15
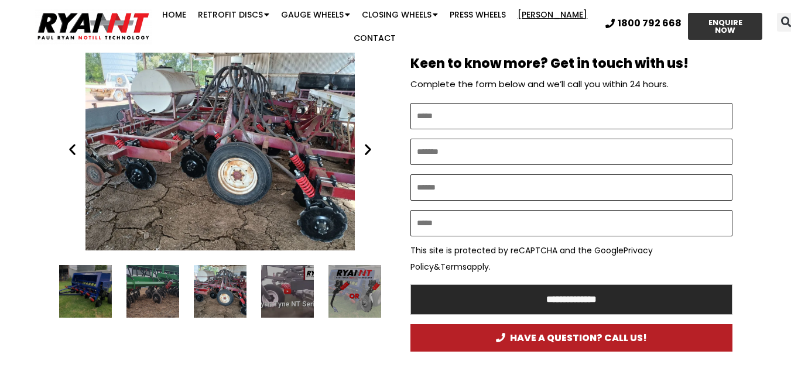
click at [364, 146] on icon "Next slide" at bounding box center [368, 149] width 15 height 15
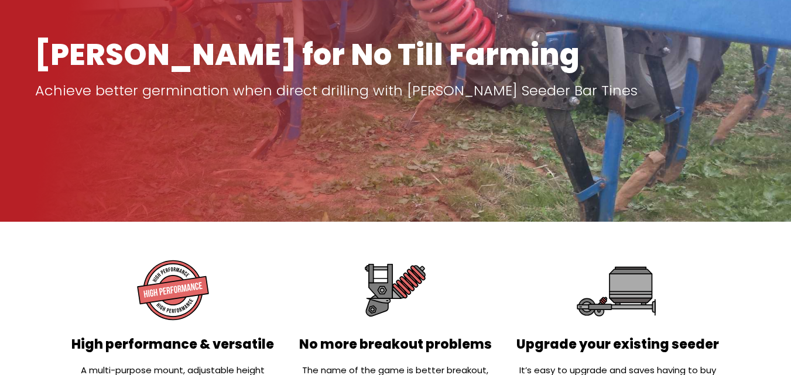
scroll to position [0, 0]
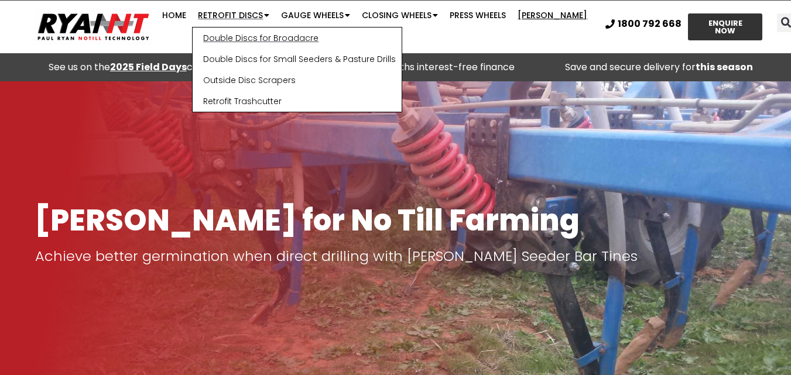
click at [249, 34] on link "Double Discs for Broadacre" at bounding box center [297, 38] width 209 height 21
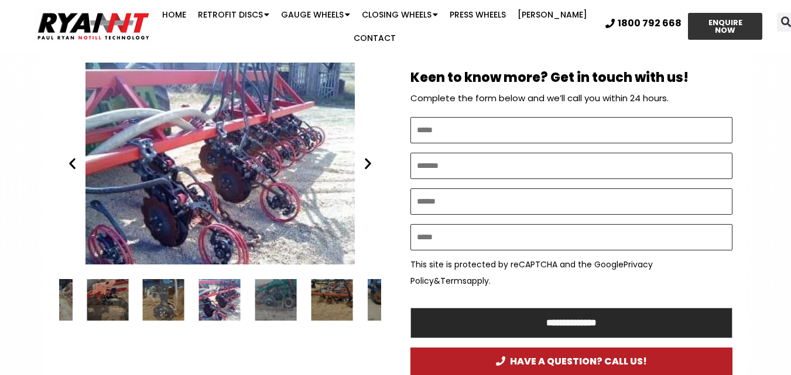
scroll to position [644, 0]
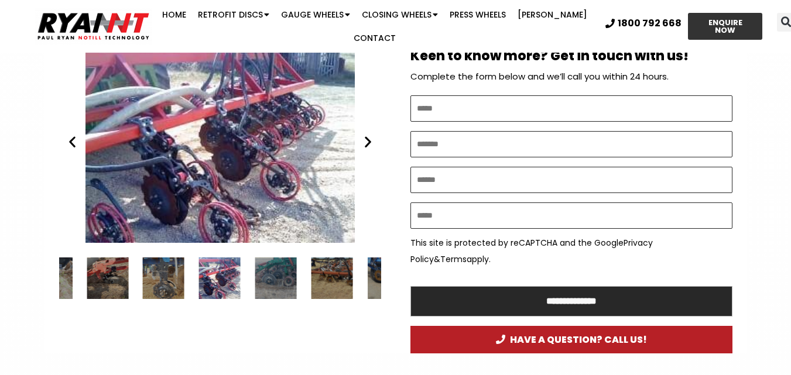
click at [365, 141] on icon "Next slide" at bounding box center [368, 142] width 15 height 15
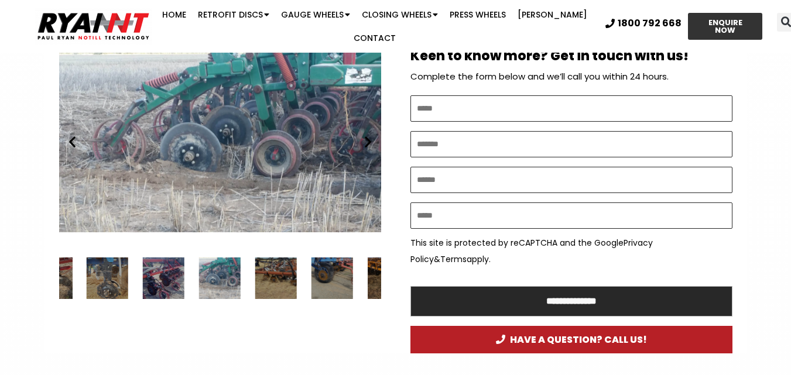
click at [365, 141] on icon "Next slide" at bounding box center [368, 142] width 15 height 15
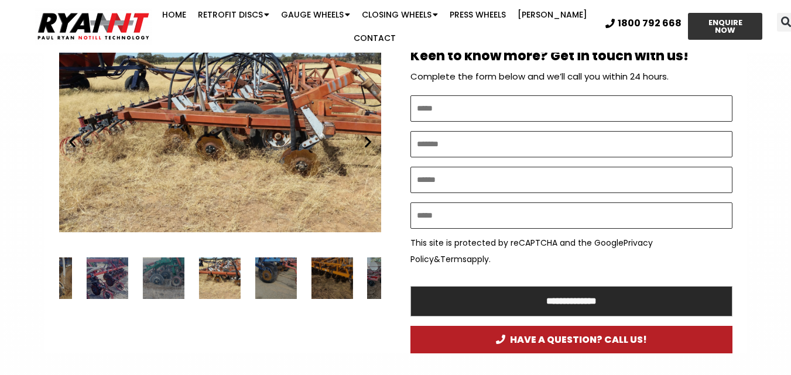
click at [366, 140] on icon "Next slide" at bounding box center [368, 142] width 15 height 15
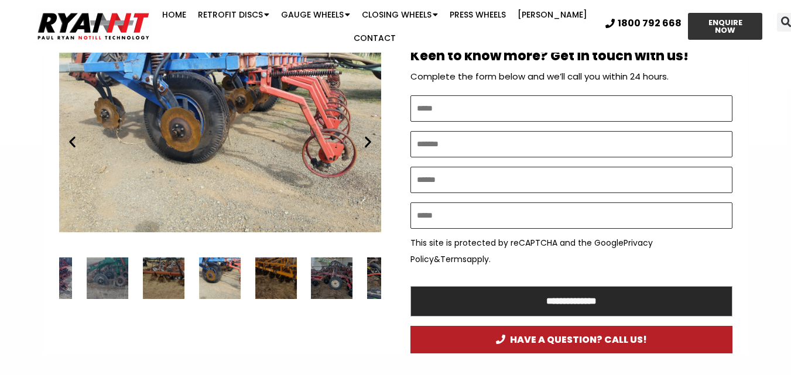
click at [366, 140] on icon "Next slide" at bounding box center [368, 142] width 15 height 15
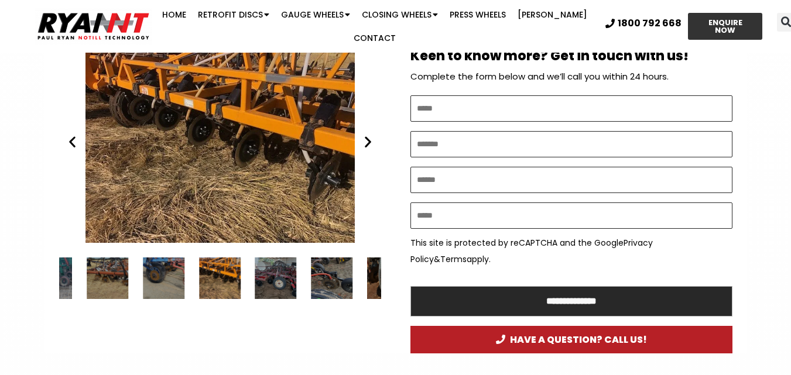
click at [366, 140] on icon "Next slide" at bounding box center [368, 142] width 15 height 15
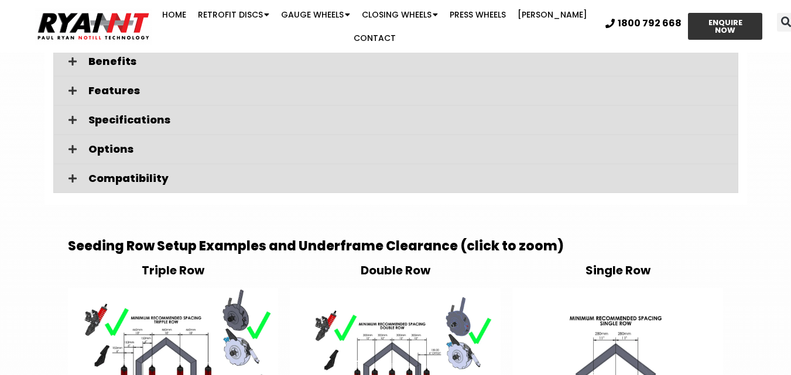
scroll to position [1581, 0]
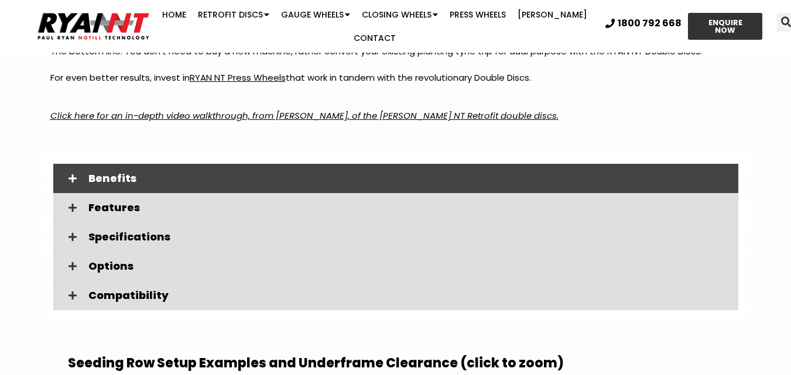
click at [148, 170] on div "Benefits" at bounding box center [395, 178] width 685 height 29
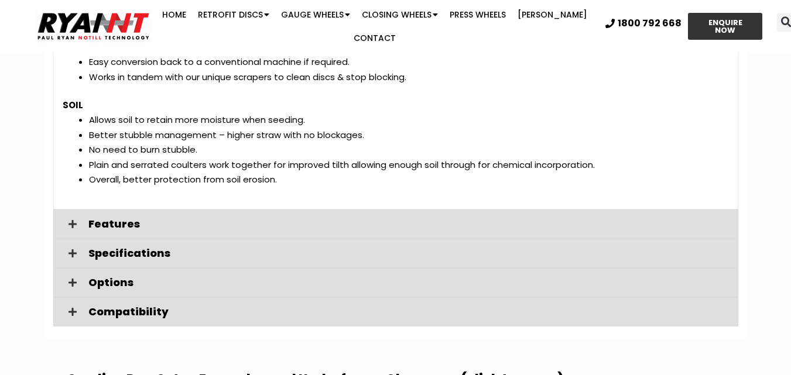
scroll to position [1933, 0]
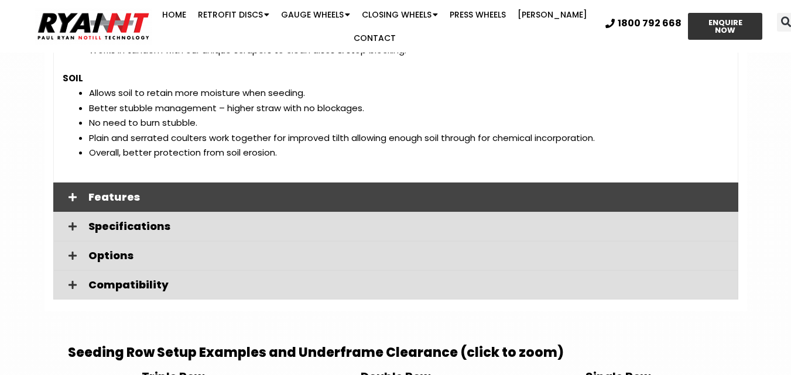
click at [115, 198] on span "Features" at bounding box center [408, 197] width 641 height 11
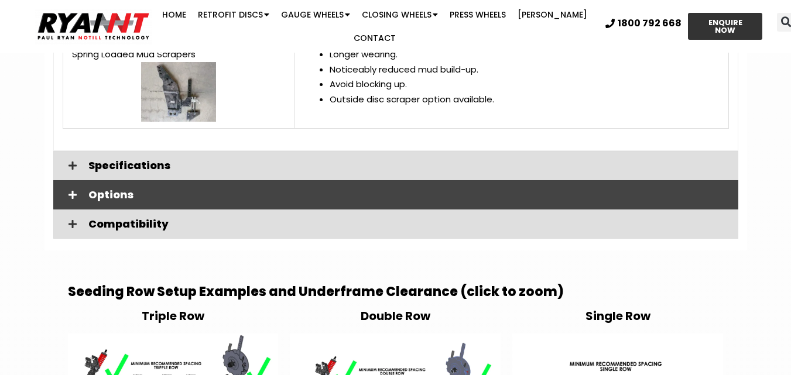
scroll to position [2811, 0]
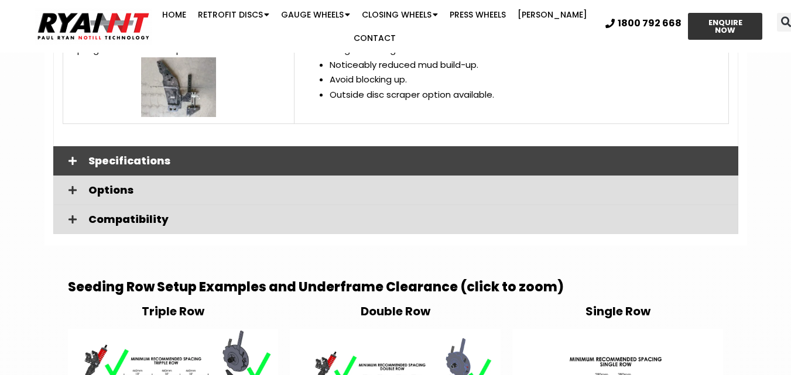
click at [157, 159] on span "Specifications" at bounding box center [408, 161] width 641 height 11
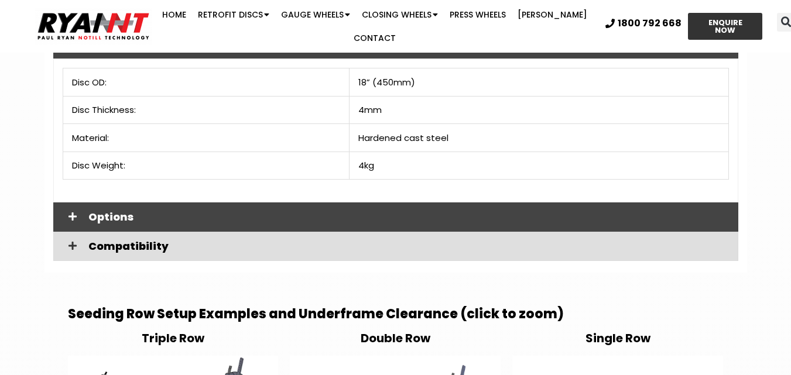
click at [159, 215] on span "Options" at bounding box center [408, 217] width 641 height 11
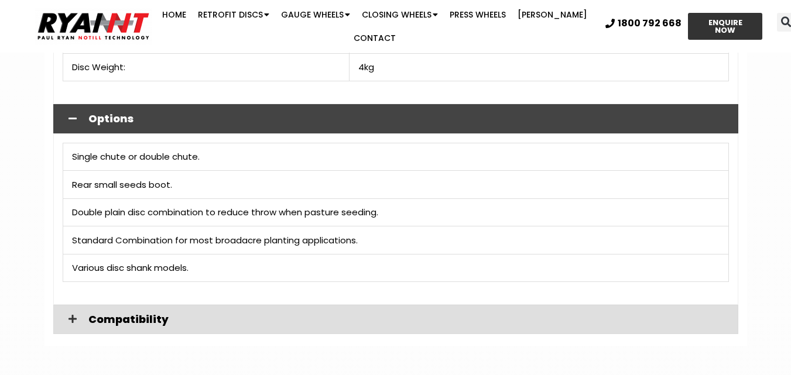
scroll to position [3104, 0]
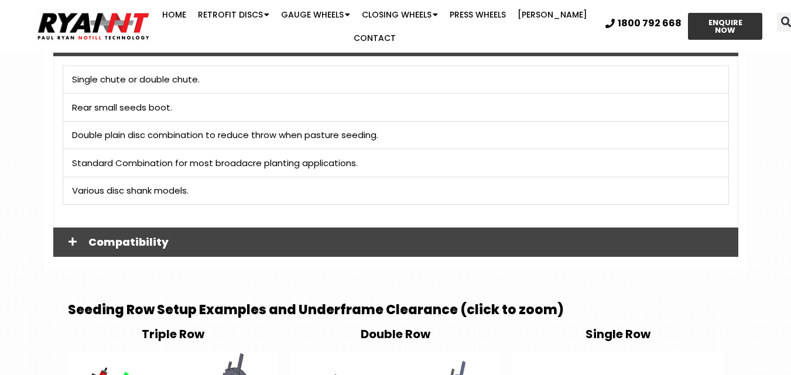
click at [168, 235] on div "Compatibility" at bounding box center [395, 242] width 685 height 29
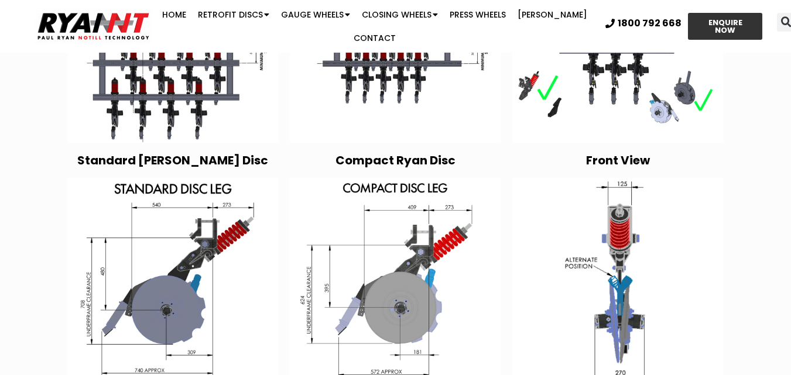
scroll to position [3690, 0]
